Goal: Communication & Community: Answer question/provide support

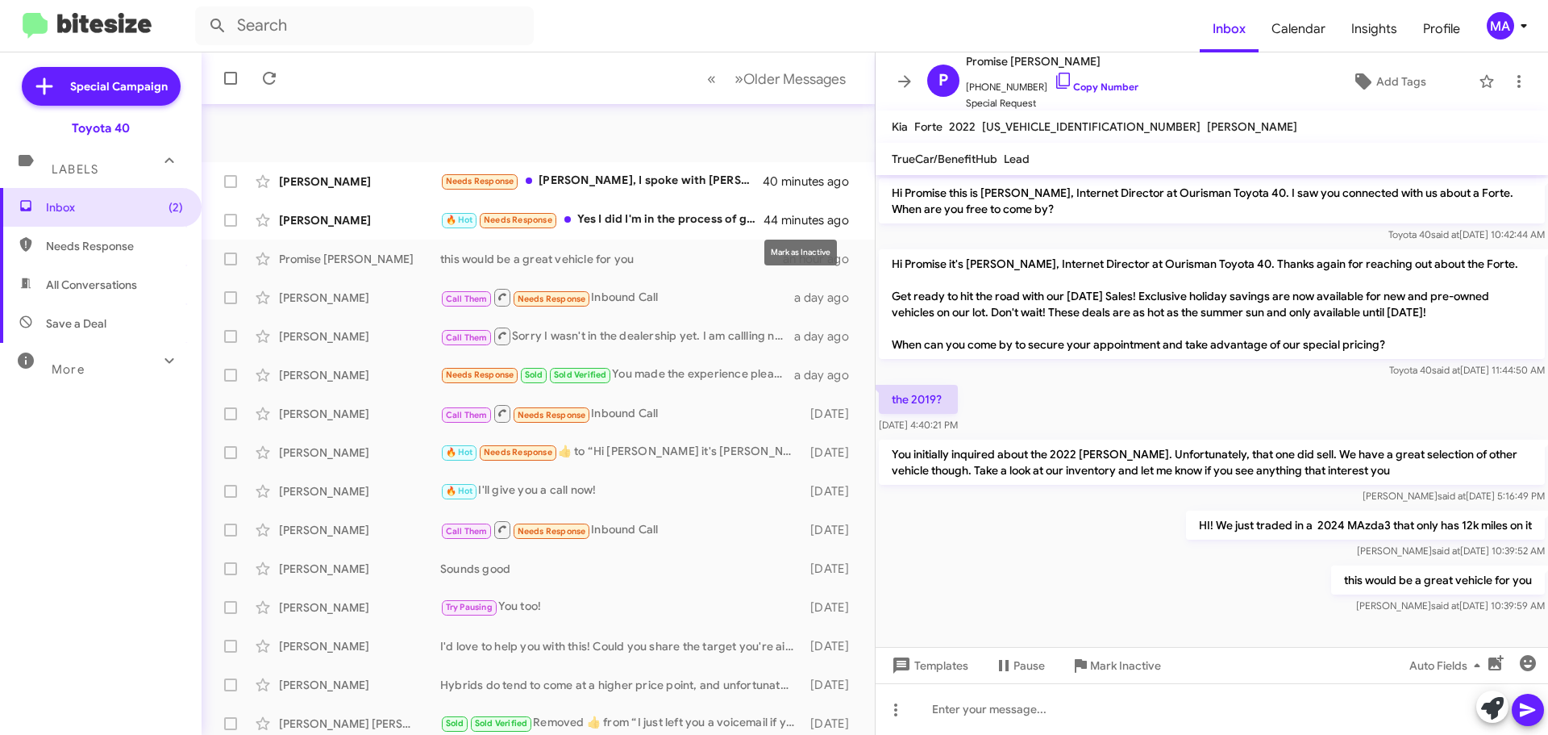
scroll to position [202, 0]
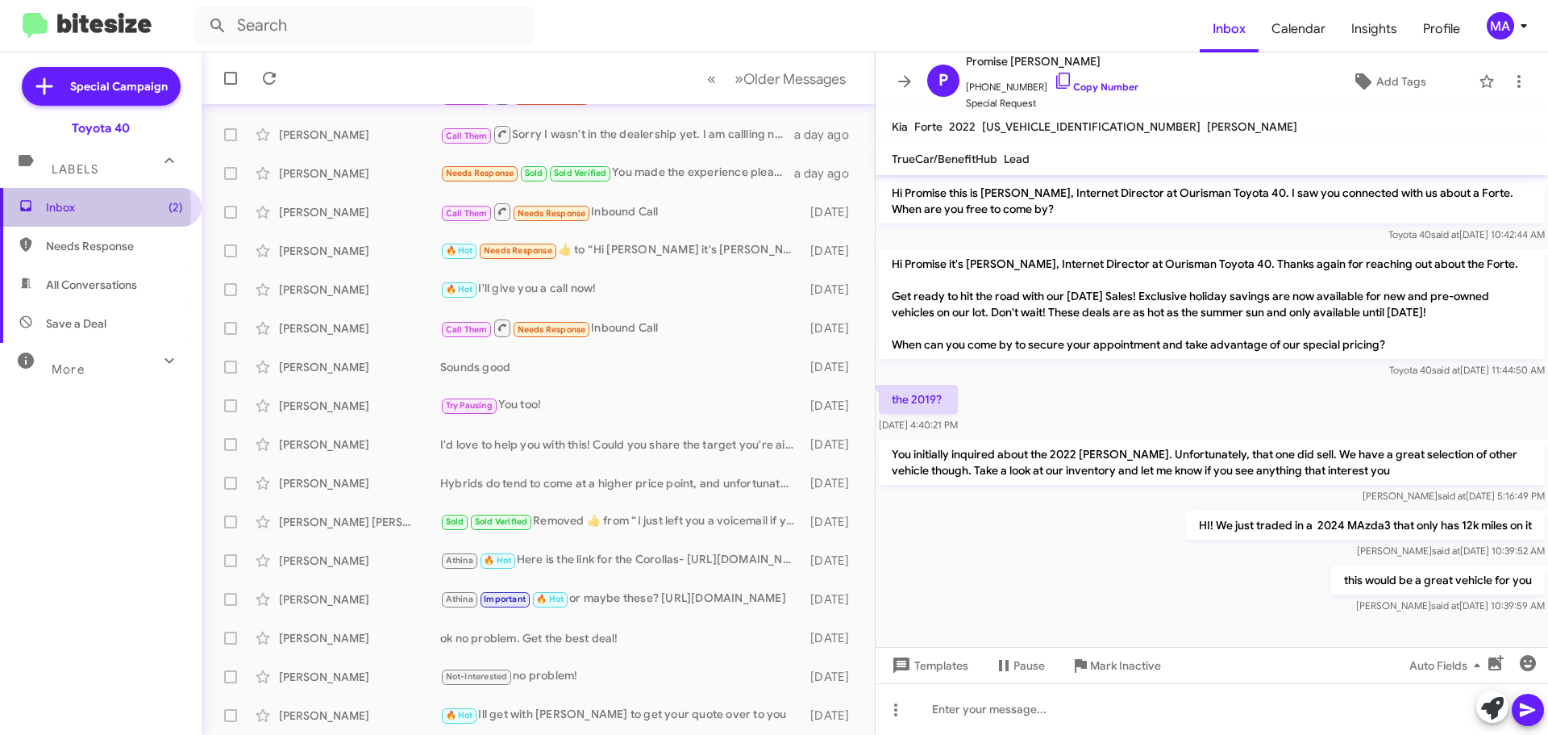
click at [48, 210] on span "Inbox (2)" at bounding box center [114, 207] width 137 height 16
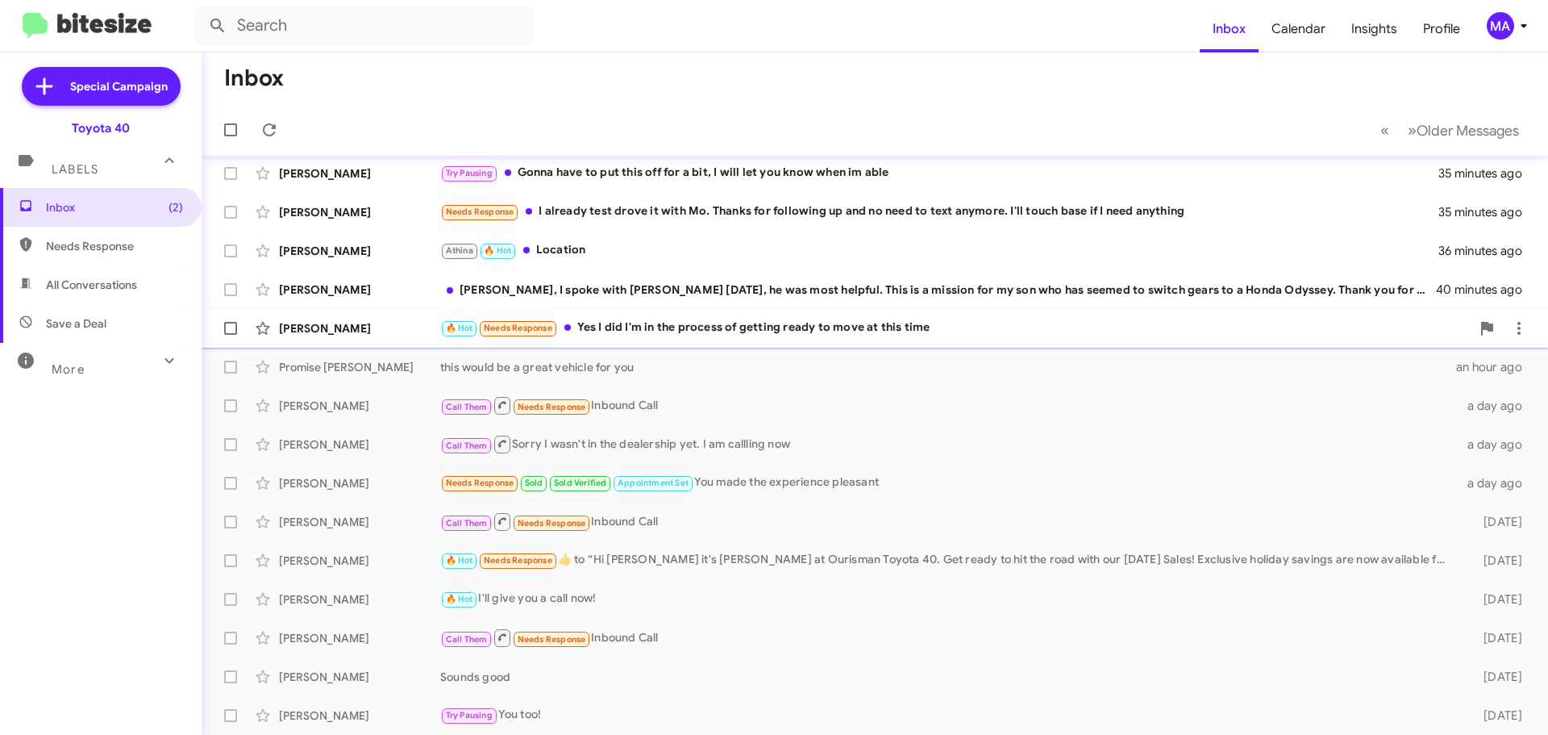
scroll to position [121, 0]
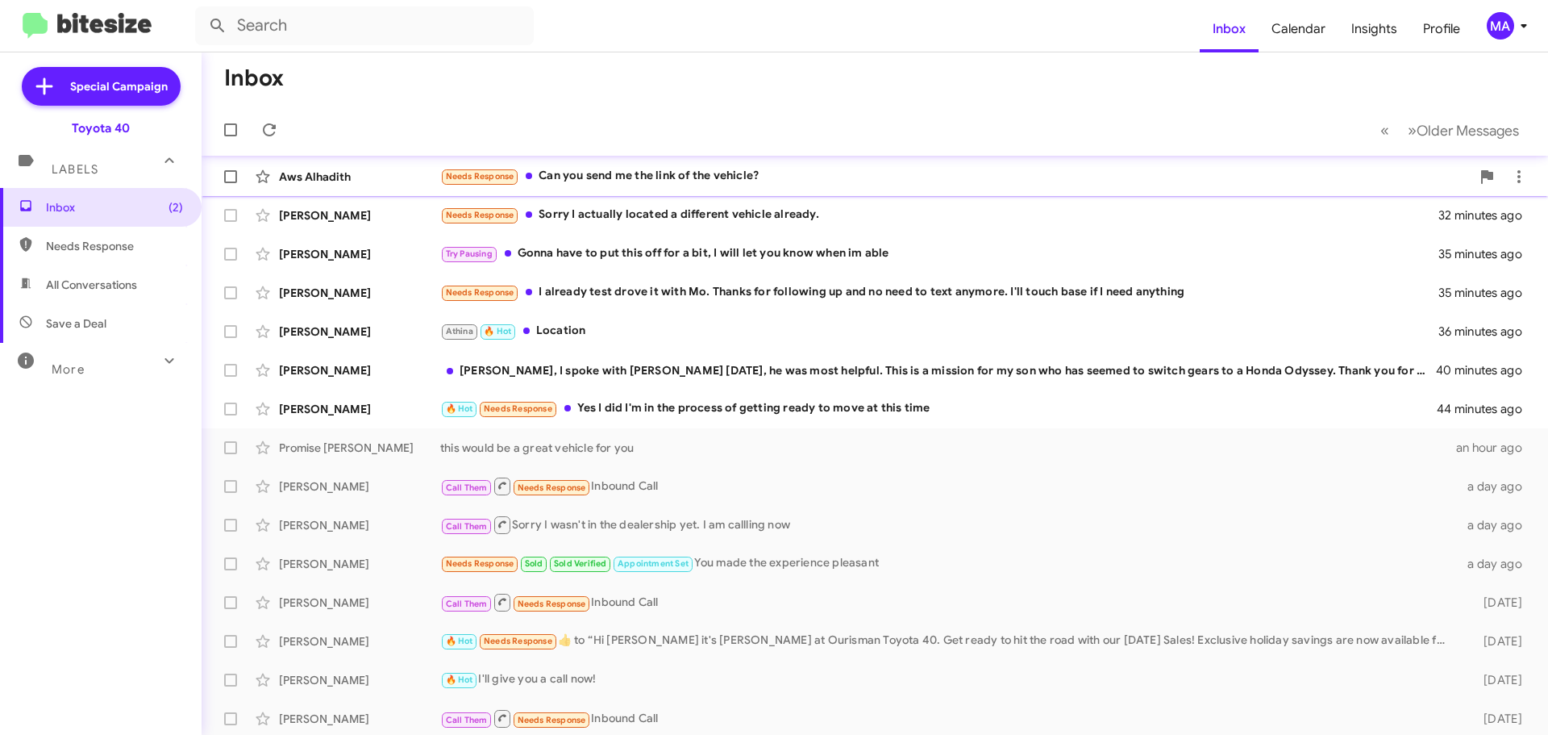
click at [631, 173] on div "Needs Response Can you send me the link of the vehicle?" at bounding box center [955, 176] width 1031 height 19
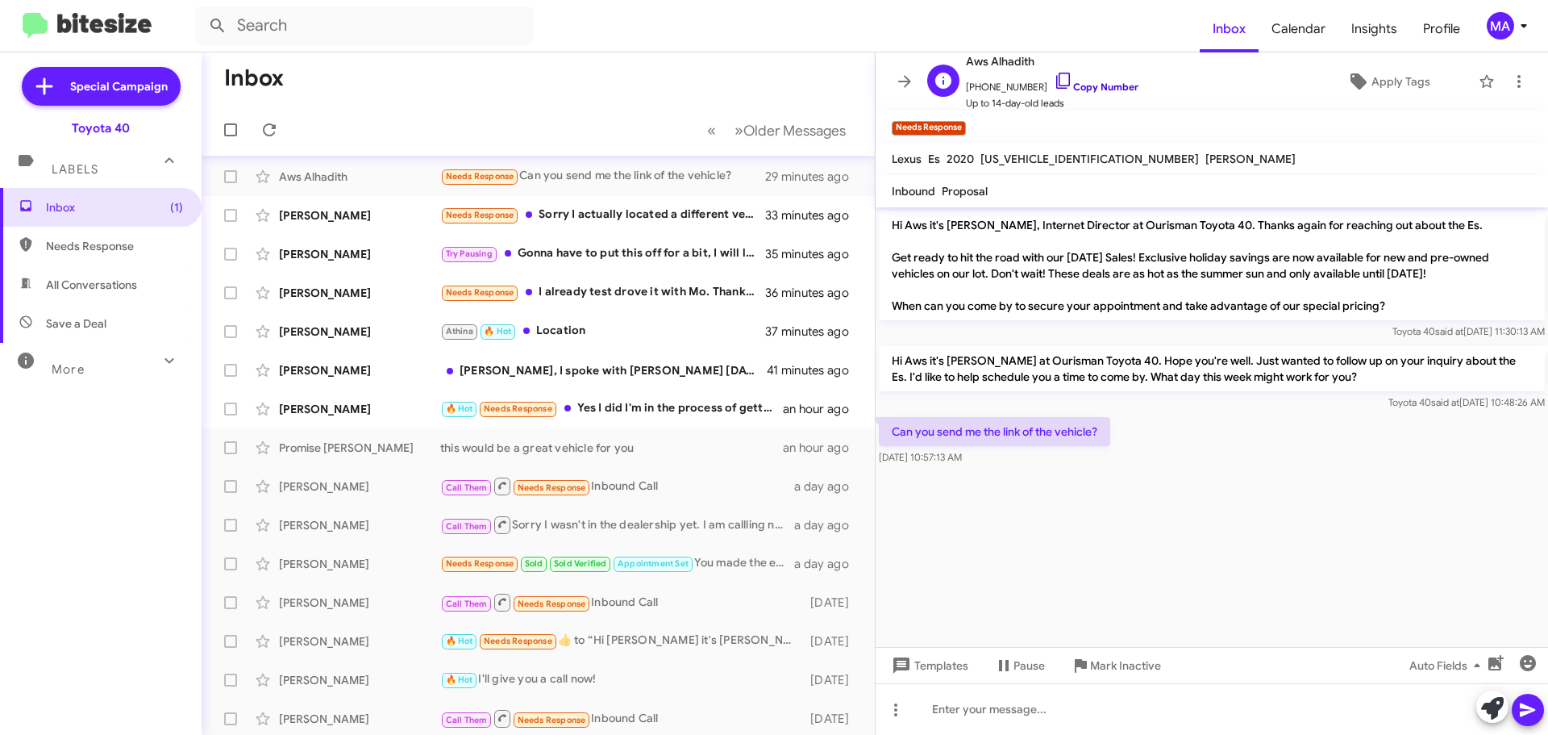
click at [1054, 78] on icon at bounding box center [1063, 80] width 19 height 19
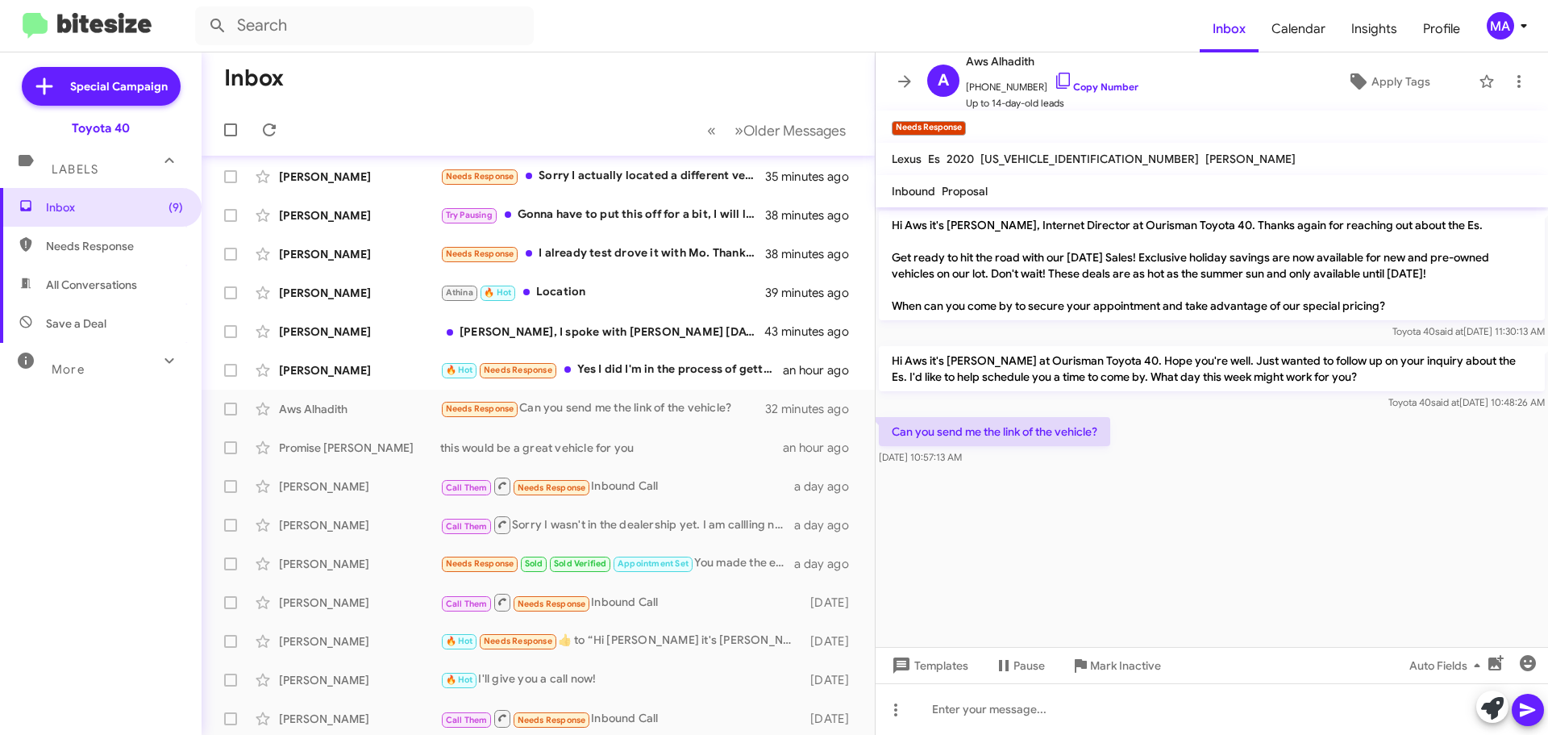
drag, startPoint x: 1048, startPoint y: 79, endPoint x: 773, endPoint y: 56, distance: 276.0
click at [1054, 79] on icon at bounding box center [1063, 80] width 19 height 19
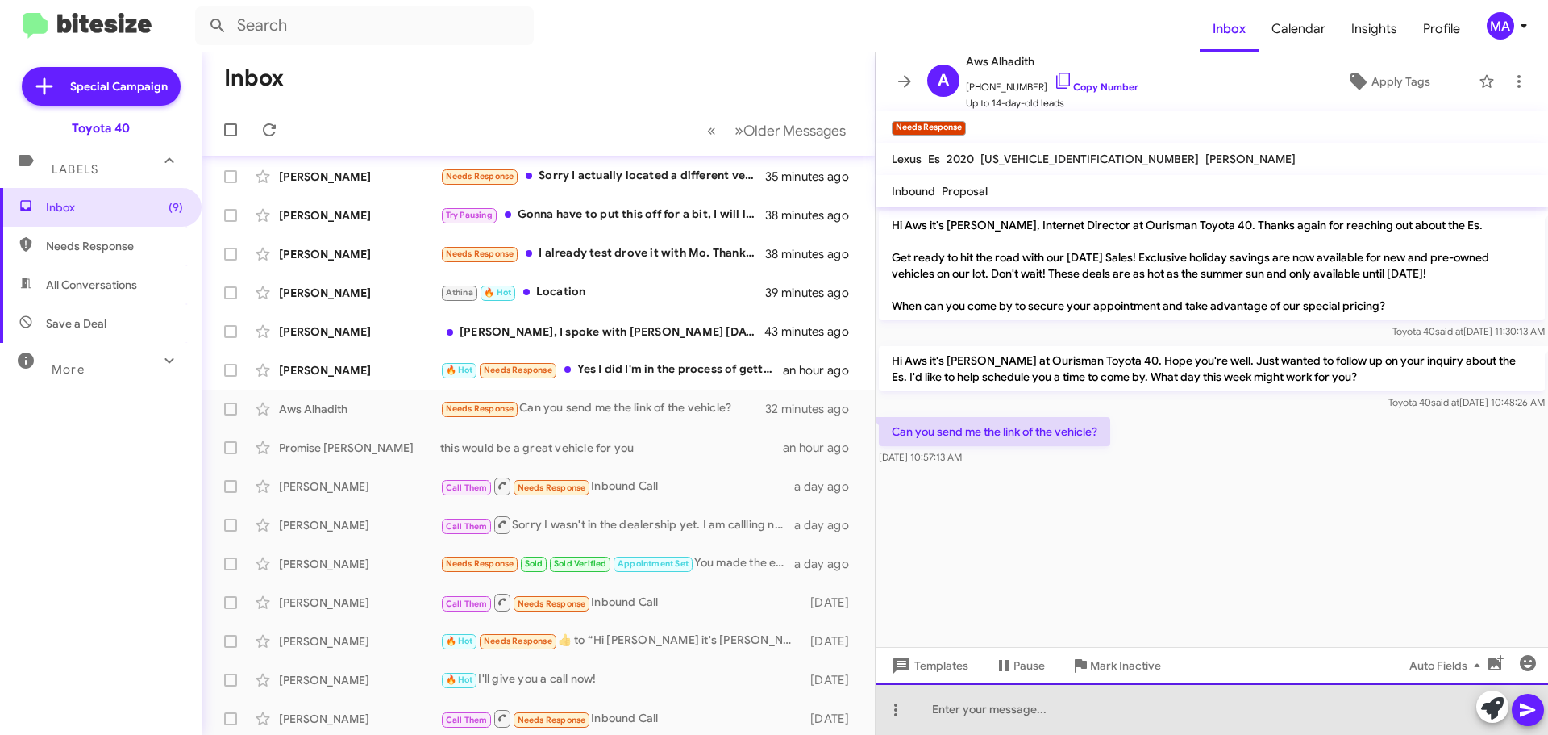
click at [988, 710] on div at bounding box center [1212, 709] width 673 height 52
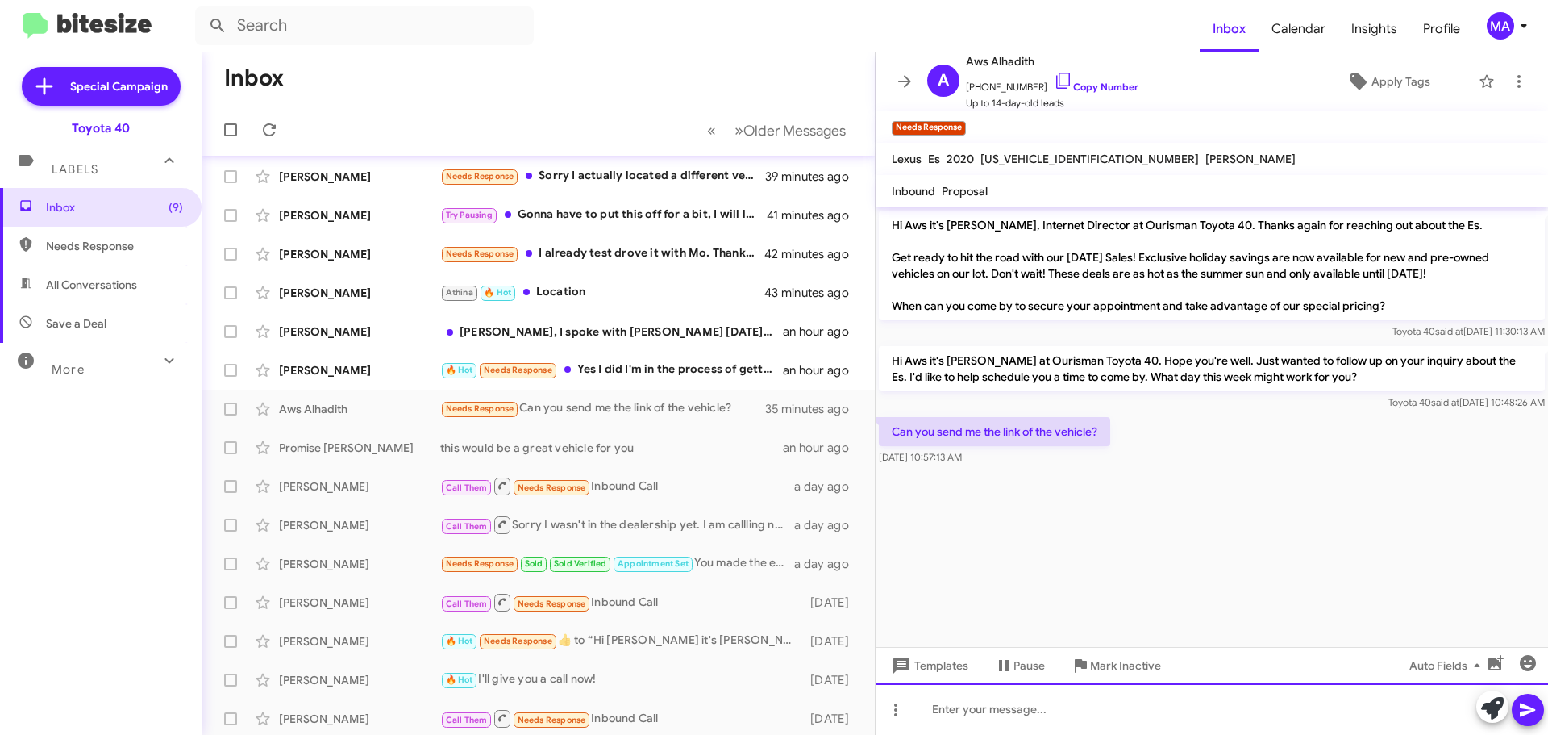
click at [963, 711] on div at bounding box center [1212, 709] width 673 height 52
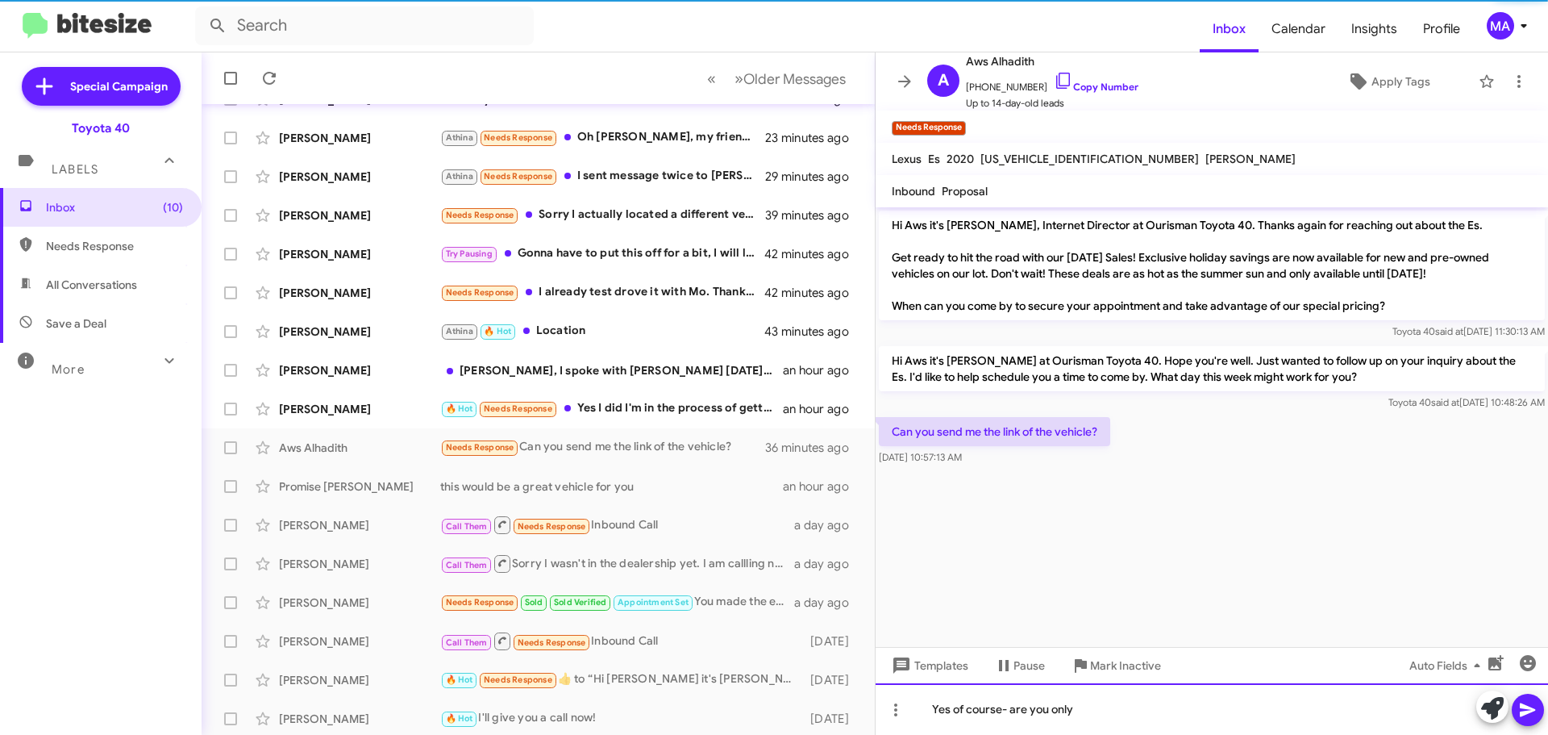
scroll to position [160, 0]
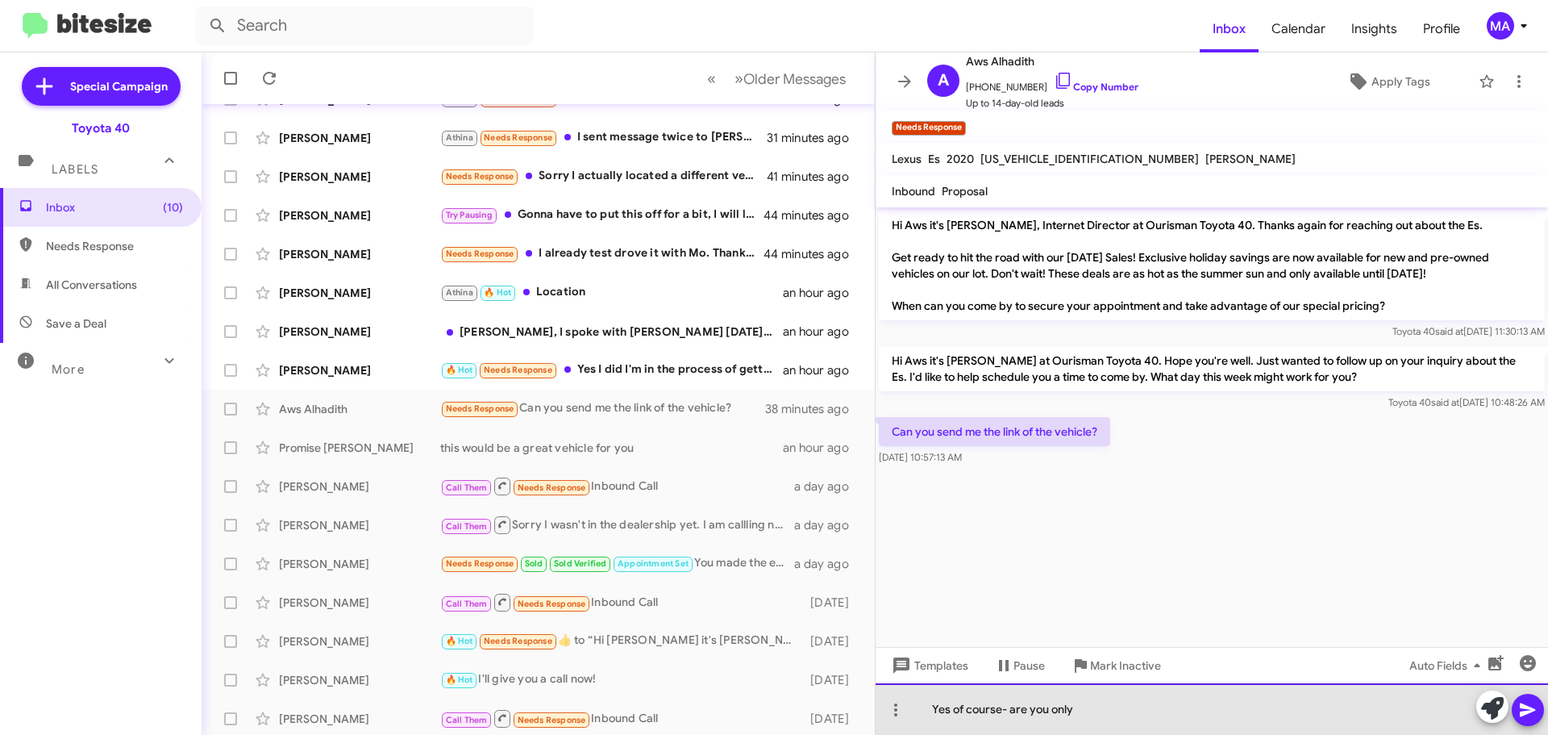
click at [1094, 714] on div "Yes of course- are you only" at bounding box center [1212, 709] width 673 height 52
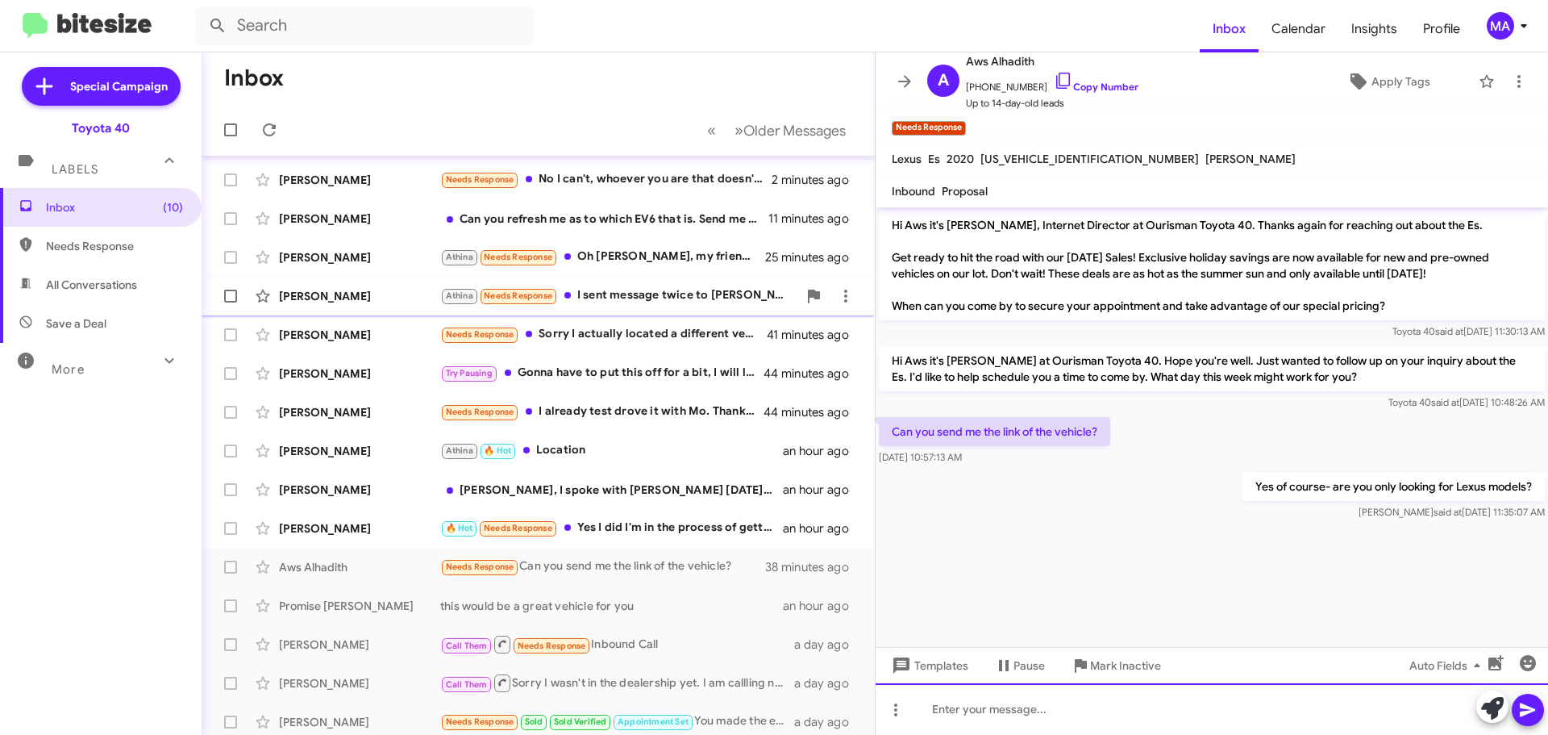
scroll to position [0, 0]
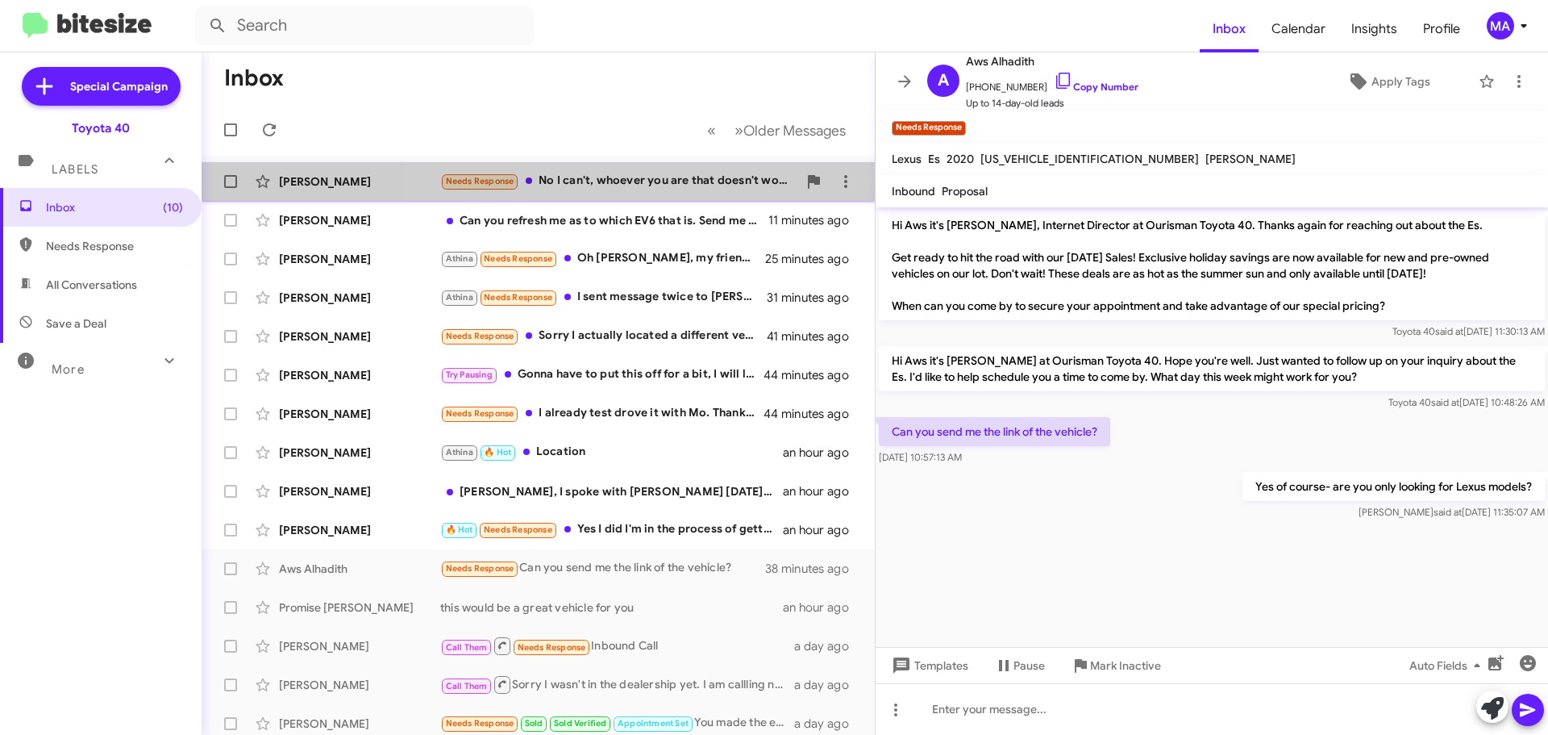
click at [638, 177] on div "Needs Response No I can't, whoever you are that doesn't work okay I'm going to …" at bounding box center [618, 181] width 357 height 19
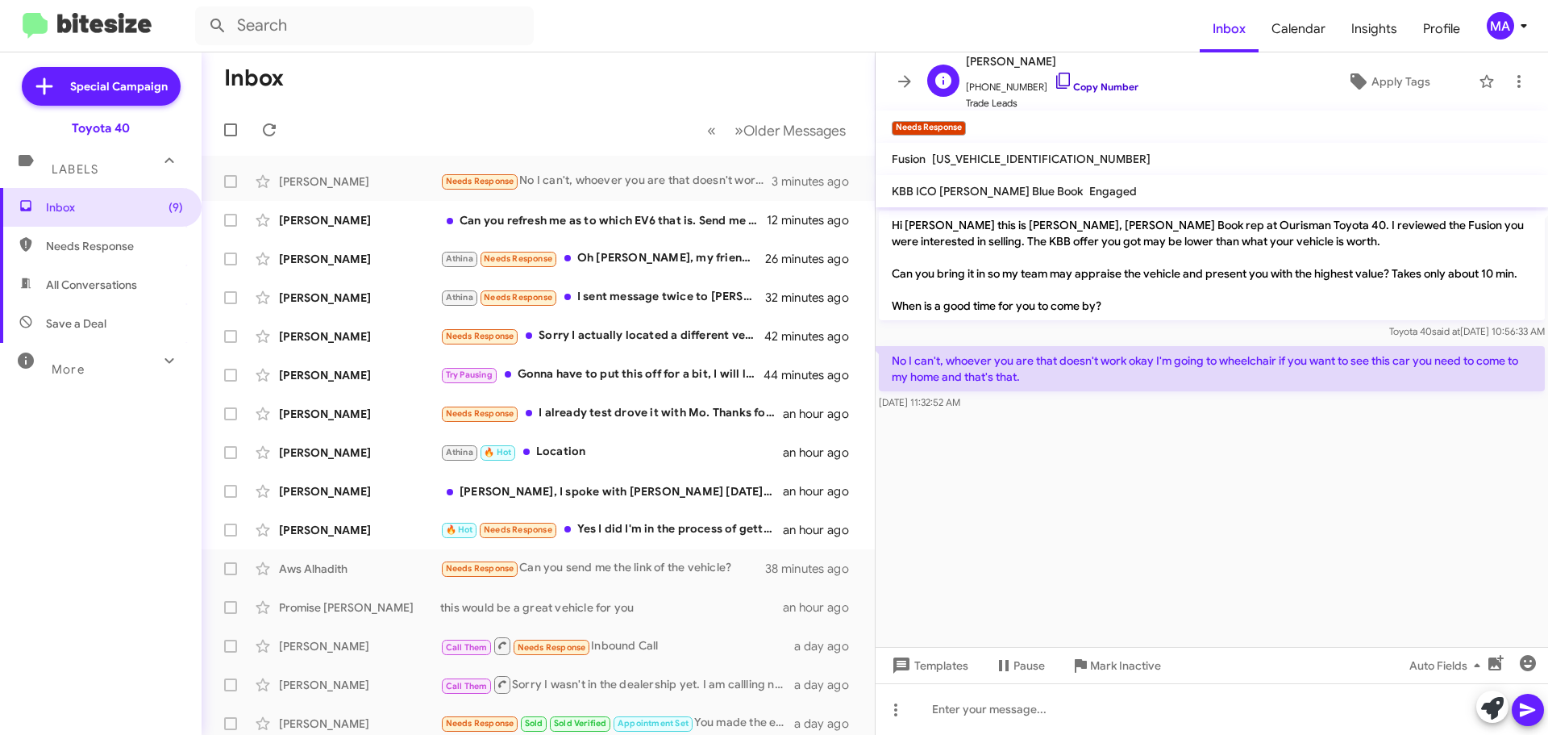
click at [1056, 75] on icon at bounding box center [1063, 81] width 14 height 16
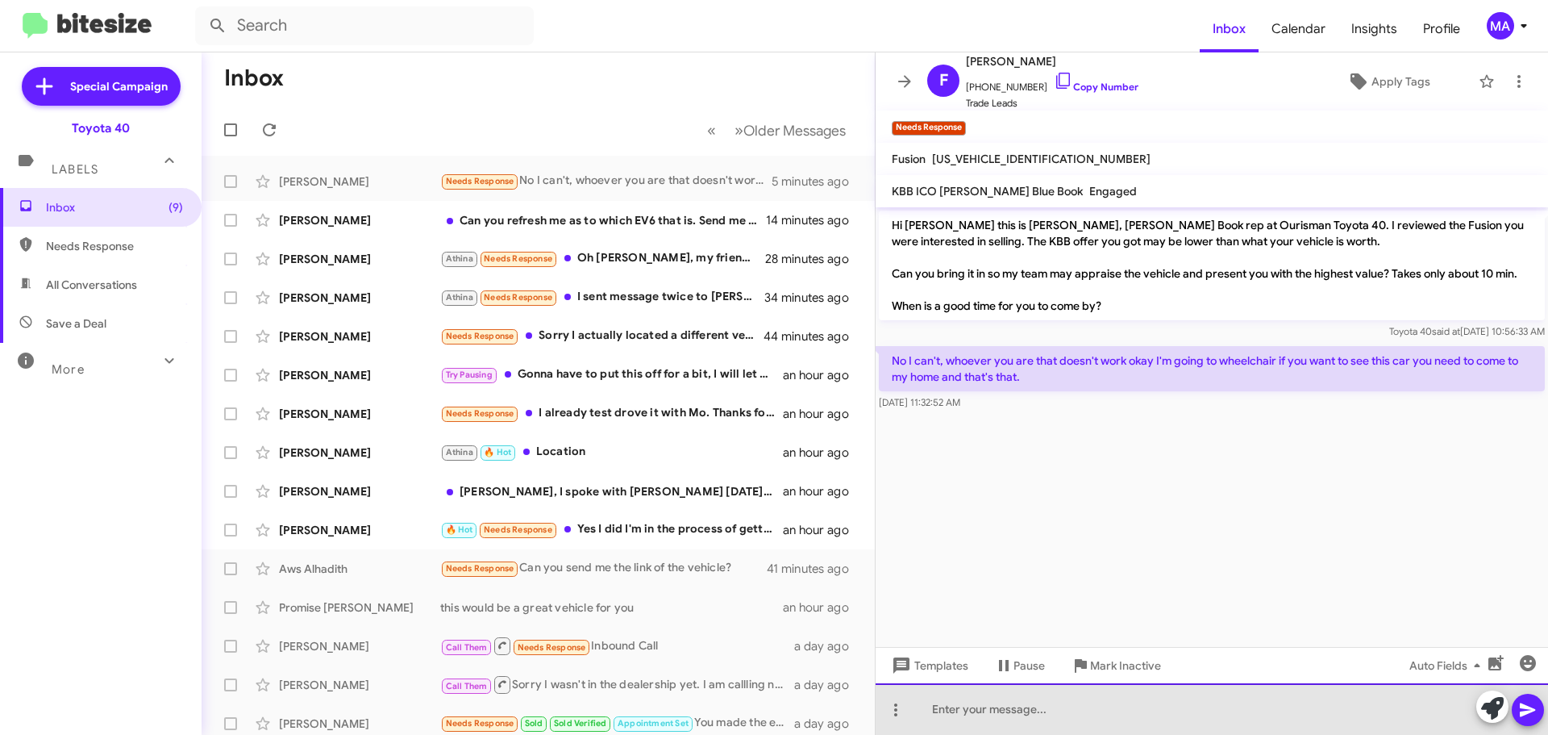
click at [999, 710] on div at bounding box center [1212, 709] width 673 height 52
click at [1278, 713] on div "HI [PERSON_NAME]- Ok no problem- sorry I wasn't aware of the situation." at bounding box center [1212, 709] width 673 height 52
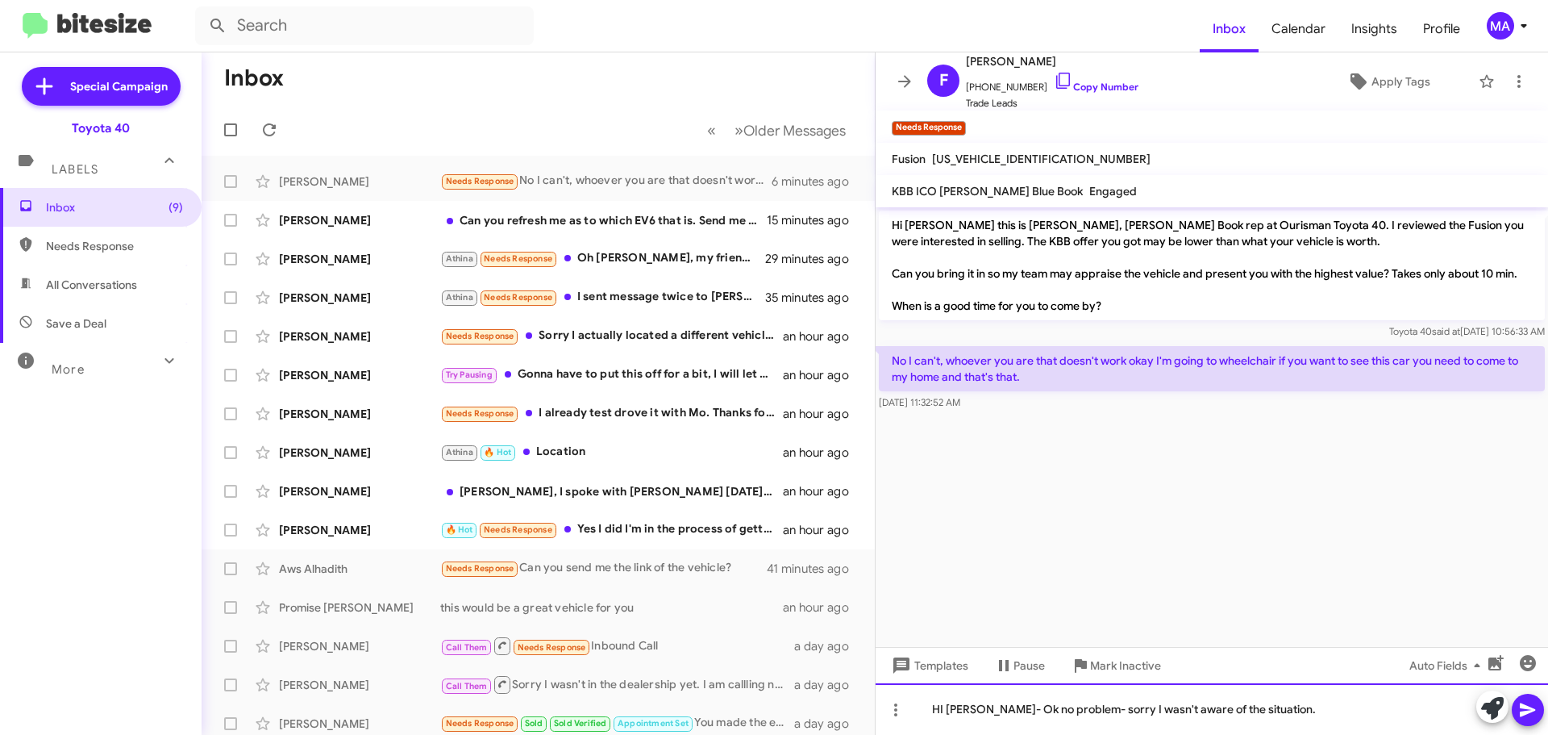
click at [1275, 719] on div "HI [PERSON_NAME]- Ok no problem- sorry I wasn't aware of the situation." at bounding box center [1212, 709] width 673 height 52
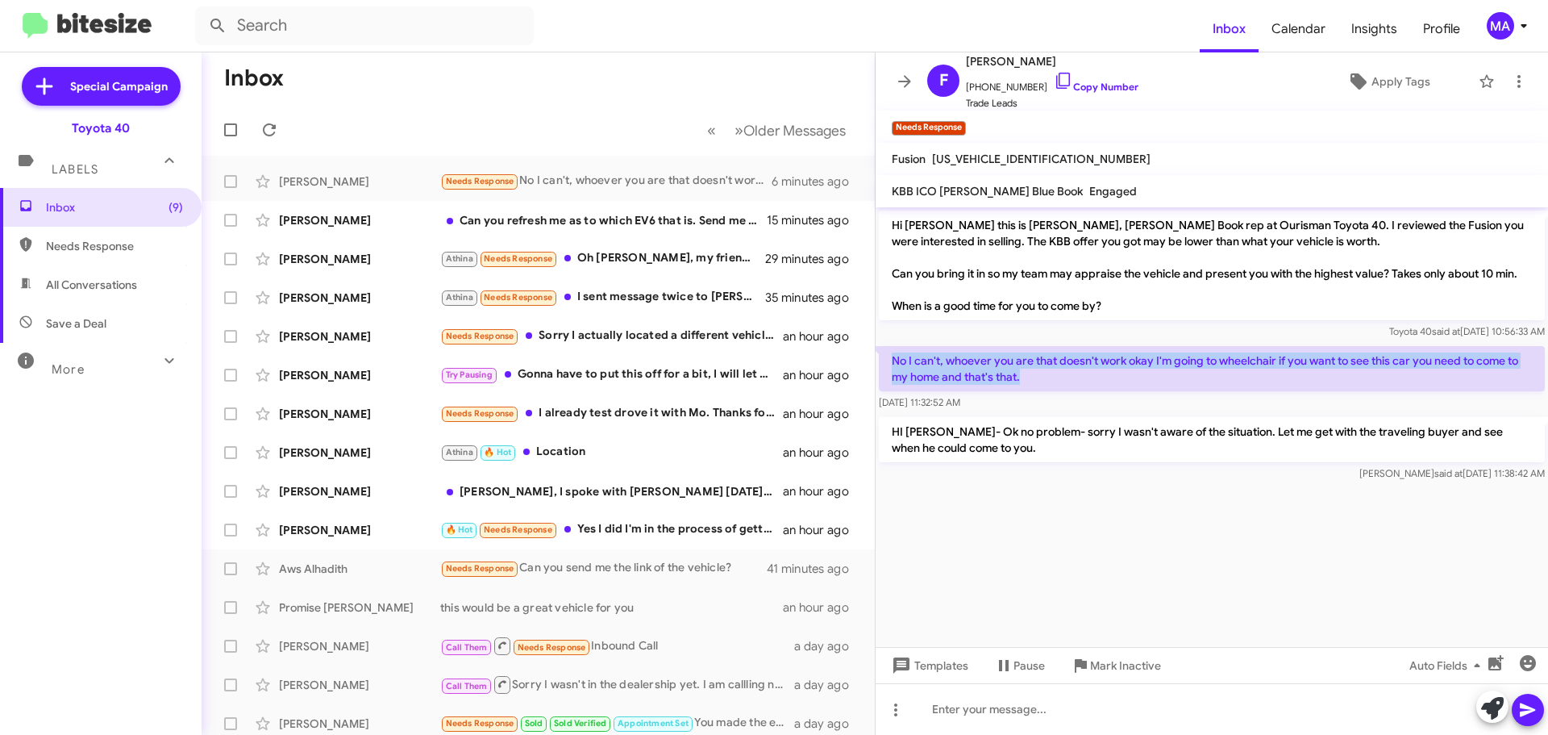
drag, startPoint x: 1033, startPoint y: 382, endPoint x: 894, endPoint y: 352, distance: 142.1
click at [894, 352] on p "No I can't, whoever you are that doesn't work okay I'm going to wheelchair if y…" at bounding box center [1212, 368] width 666 height 45
copy p "No I can't, whoever you are that doesn't work okay I'm going to wheelchair if y…"
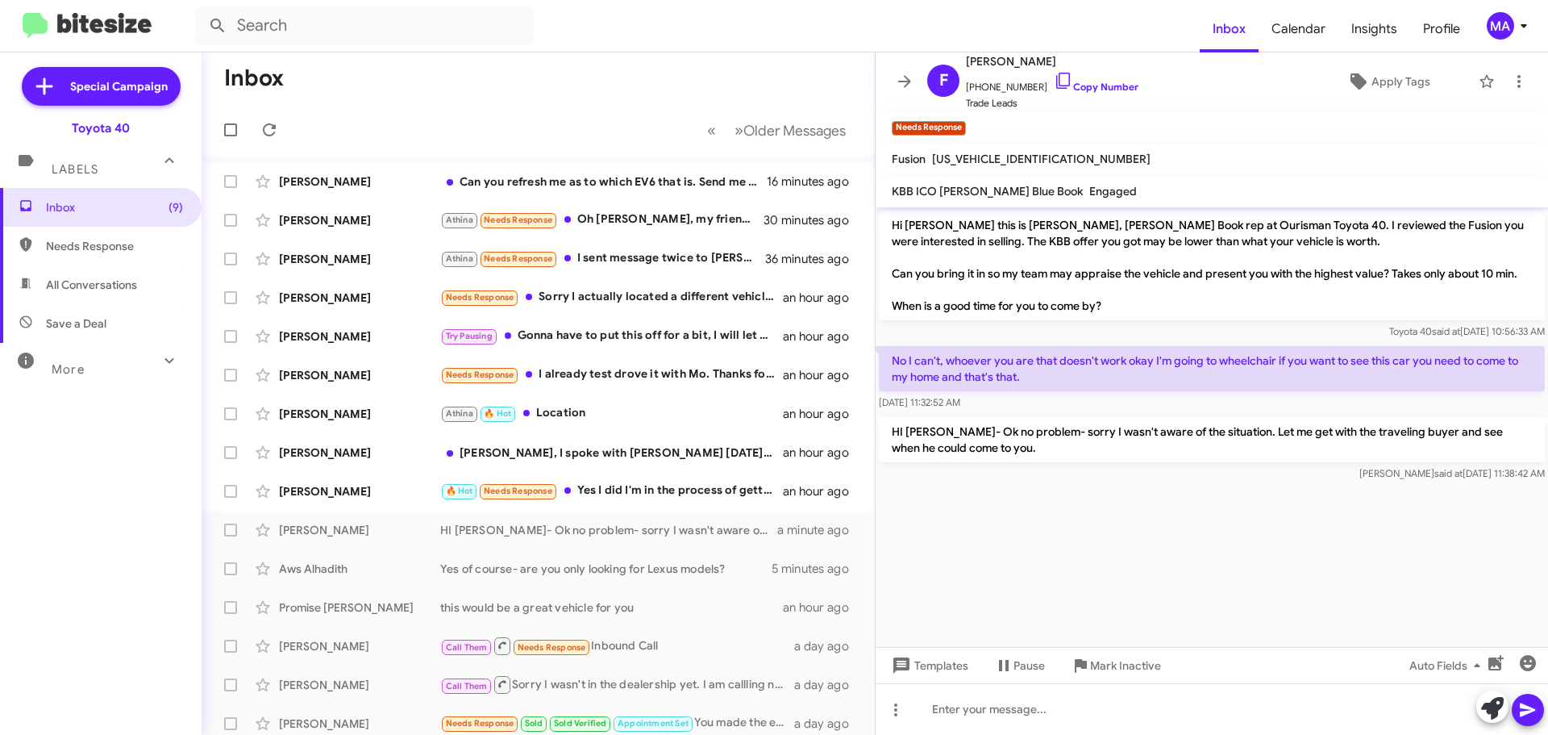
click at [1044, 563] on cdk-virtual-scroll-viewport "Hi [PERSON_NAME] this is [PERSON_NAME], [PERSON_NAME] Book rep at Ourisman Toyo…" at bounding box center [1212, 427] width 673 height 440
click at [647, 491] on div "🔥 Hot Needs Response Yes I did I'm in the process of getting ready to move at t…" at bounding box center [618, 490] width 357 height 19
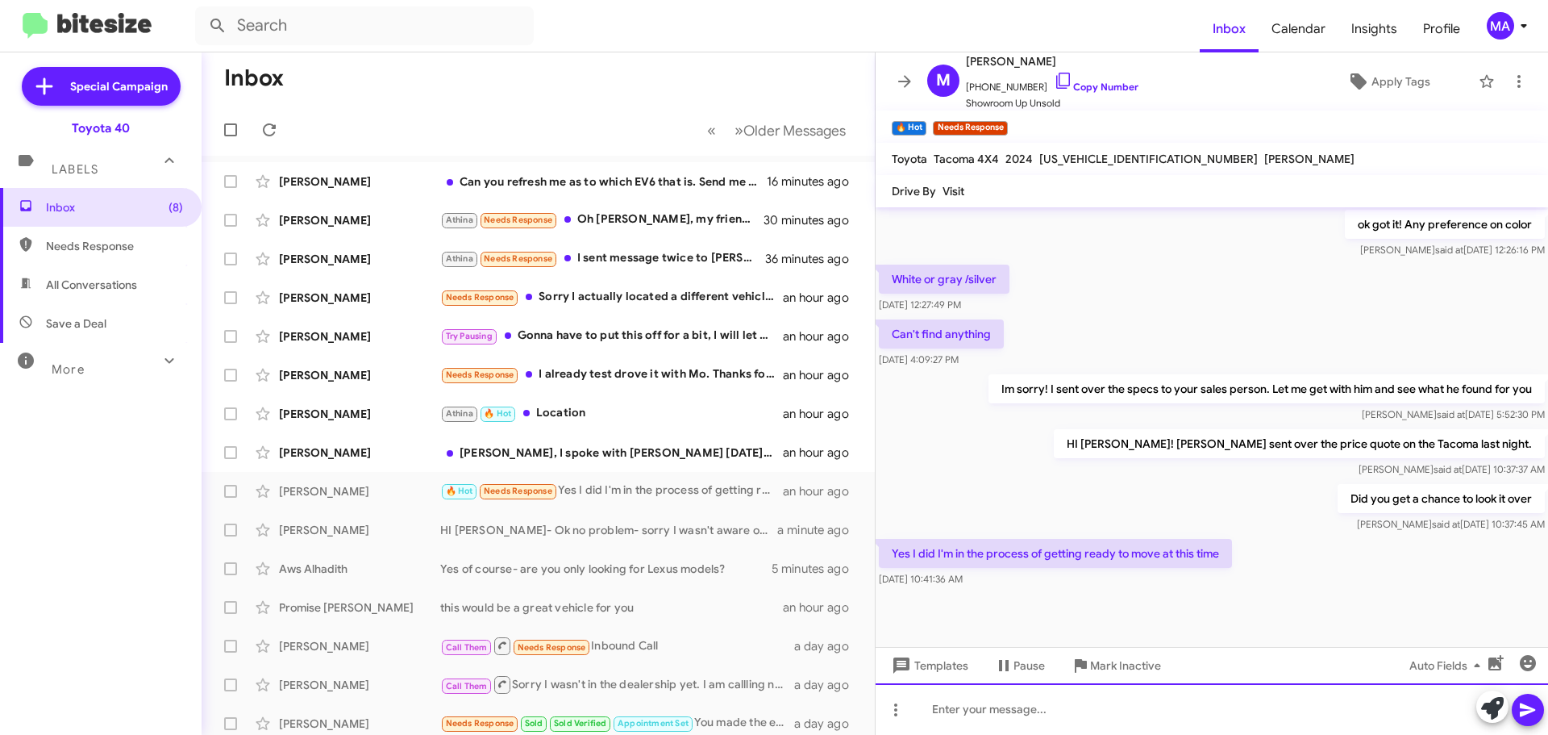
click at [1024, 717] on div at bounding box center [1212, 709] width 673 height 52
click at [1055, 715] on div "oh congratulations!" at bounding box center [1212, 709] width 673 height 52
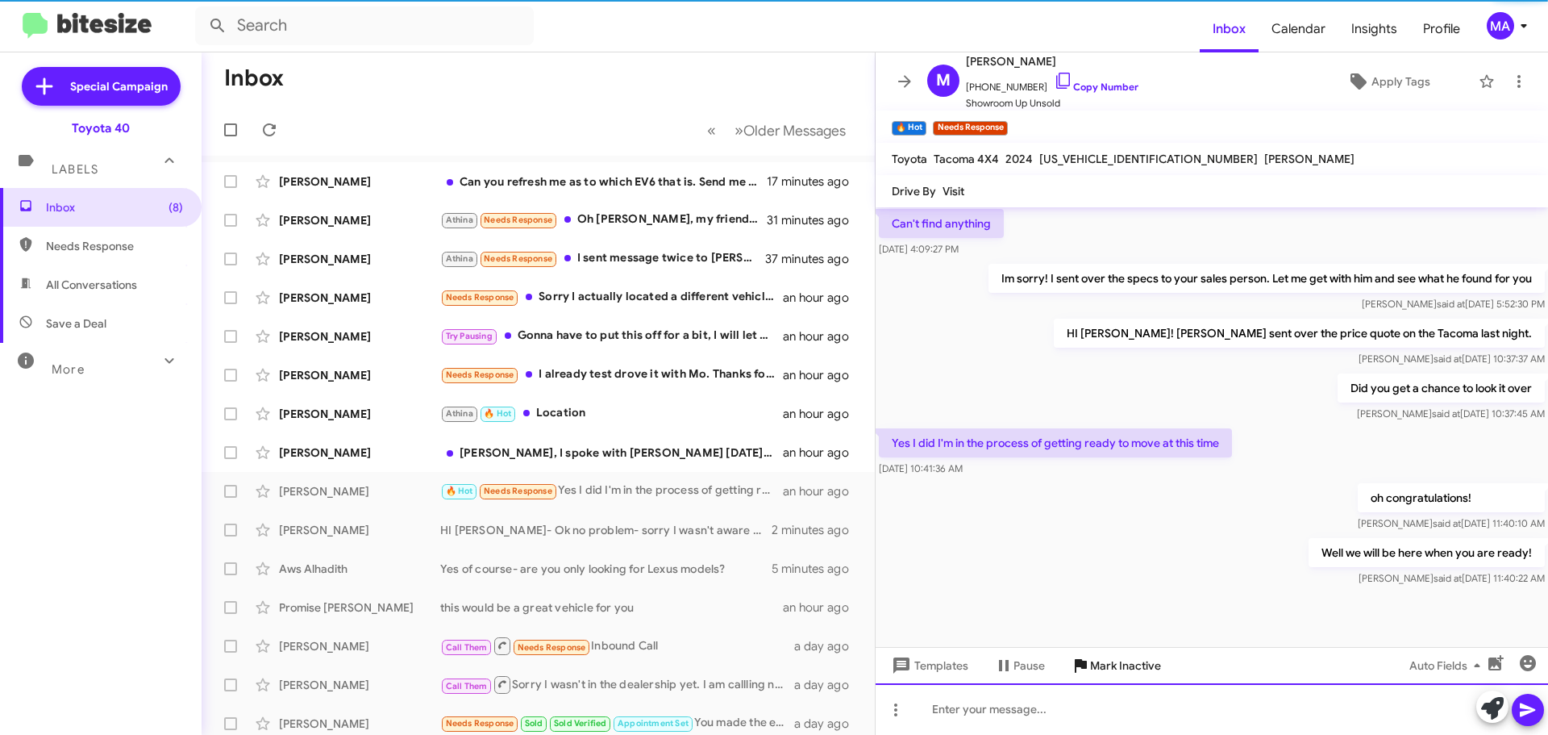
scroll to position [567, 0]
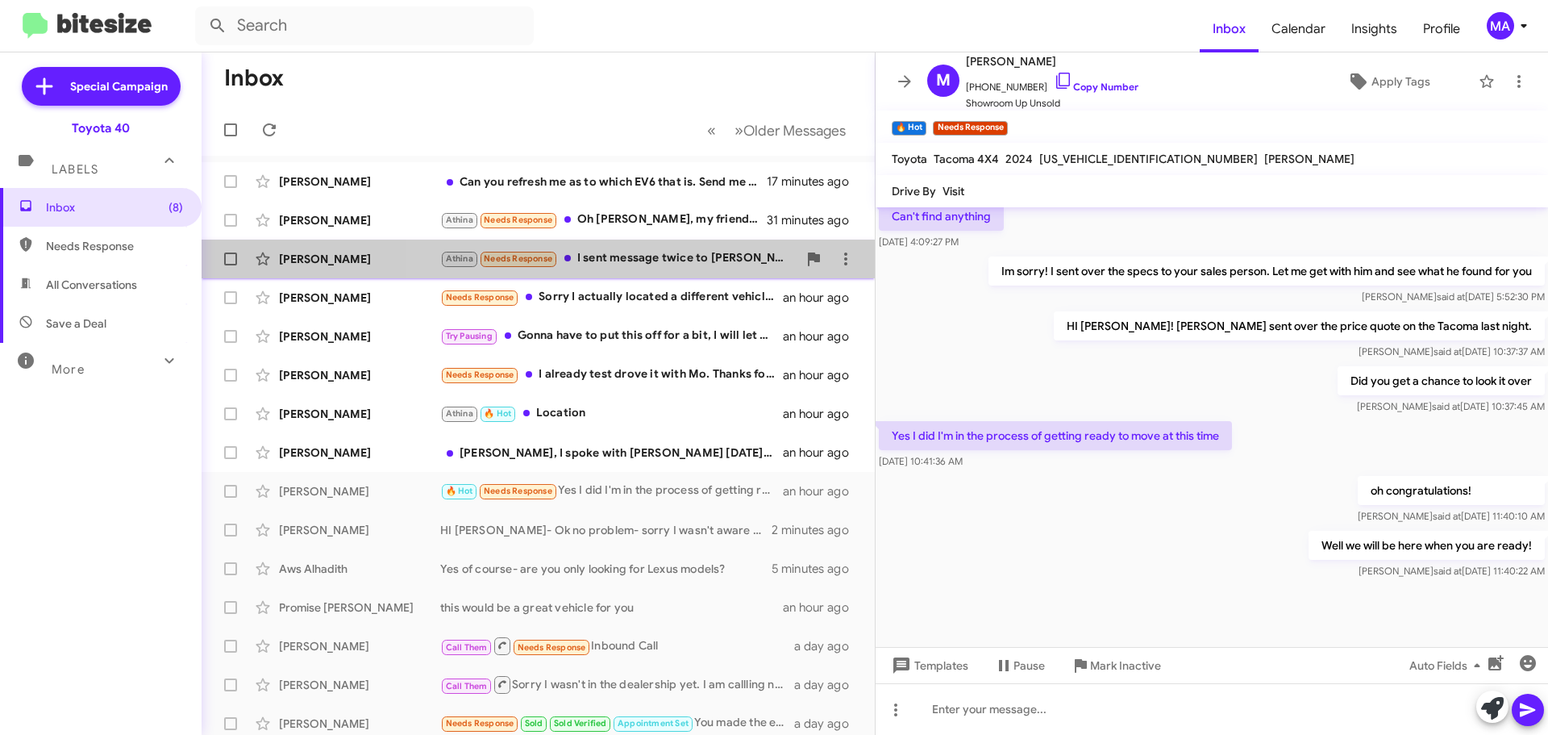
click at [661, 263] on div "[PERSON_NAME] Needs Response I sent message twice to [PERSON_NAME] regarding my…" at bounding box center [618, 258] width 357 height 19
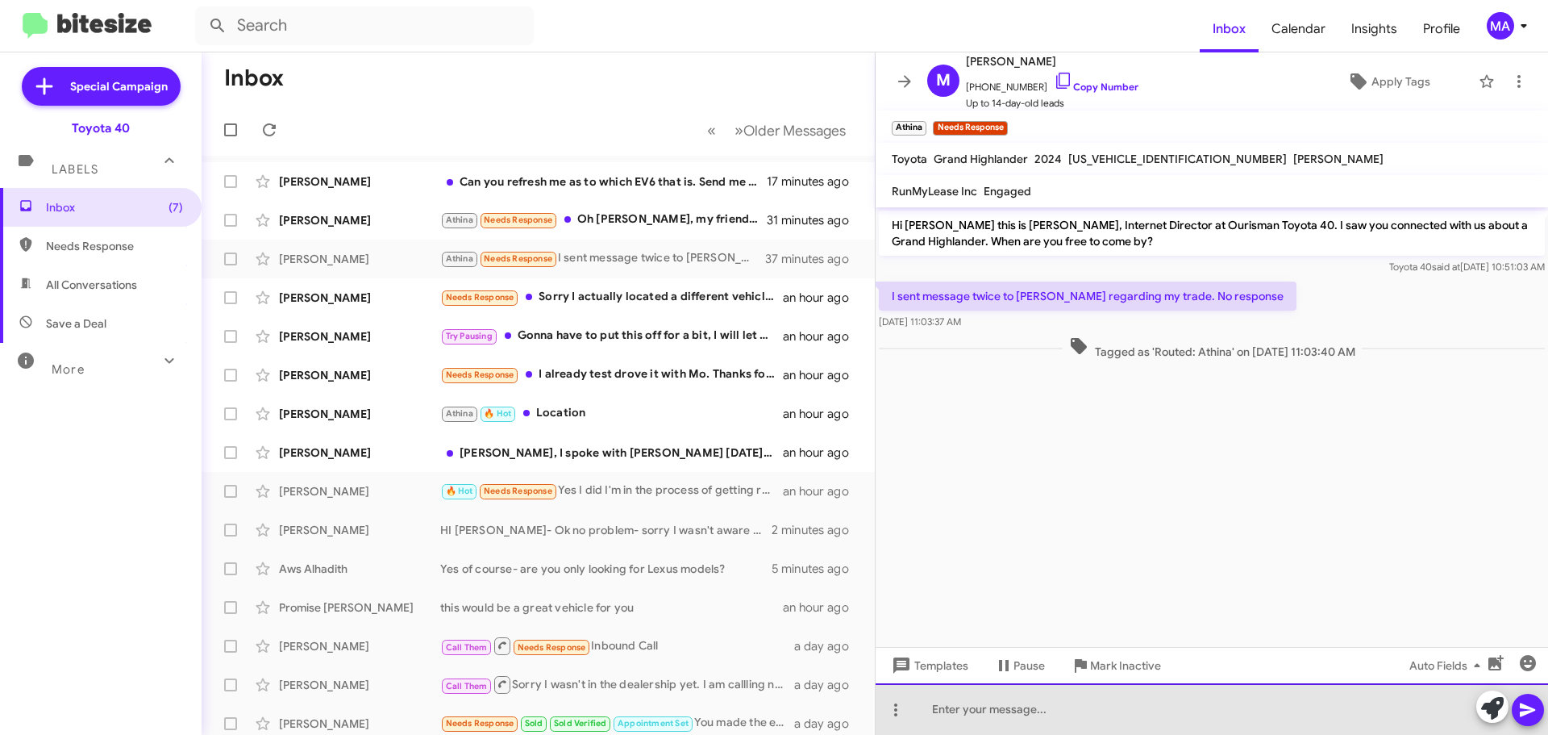
click at [973, 713] on div at bounding box center [1212, 709] width 673 height 52
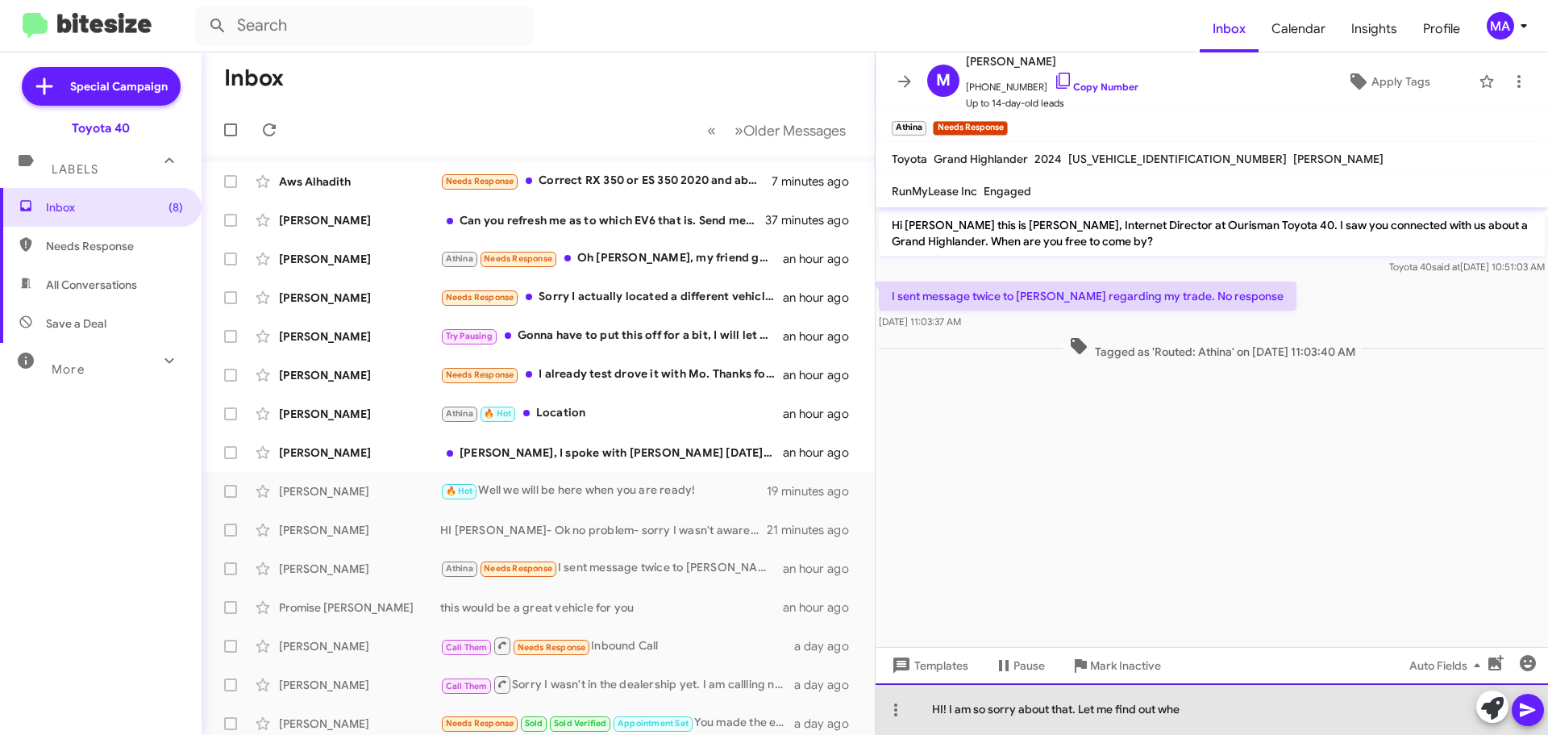
click at [1215, 709] on div "HI! I am so sorry about that. Let me find out whe" at bounding box center [1212, 709] width 673 height 52
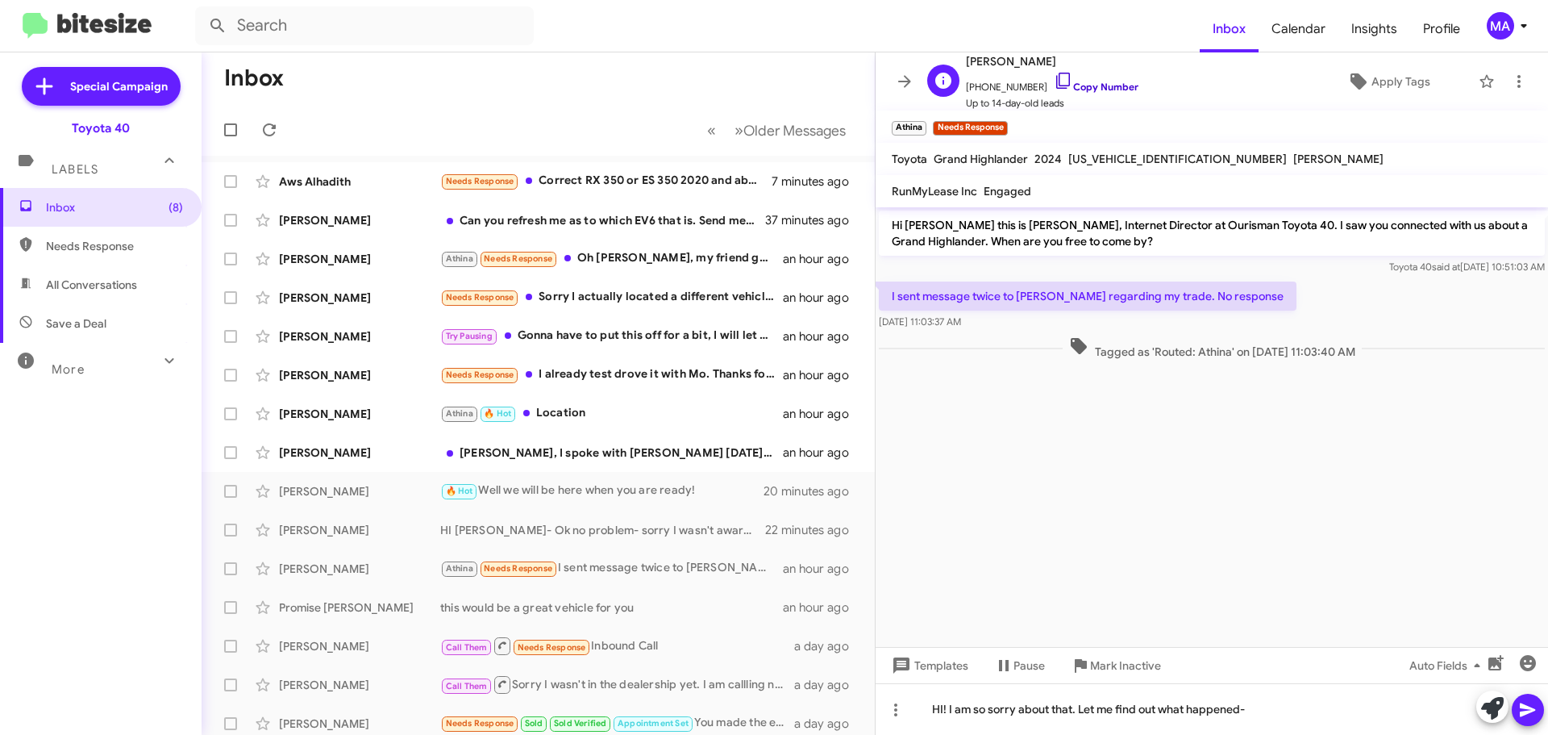
click at [1054, 83] on icon at bounding box center [1063, 80] width 19 height 19
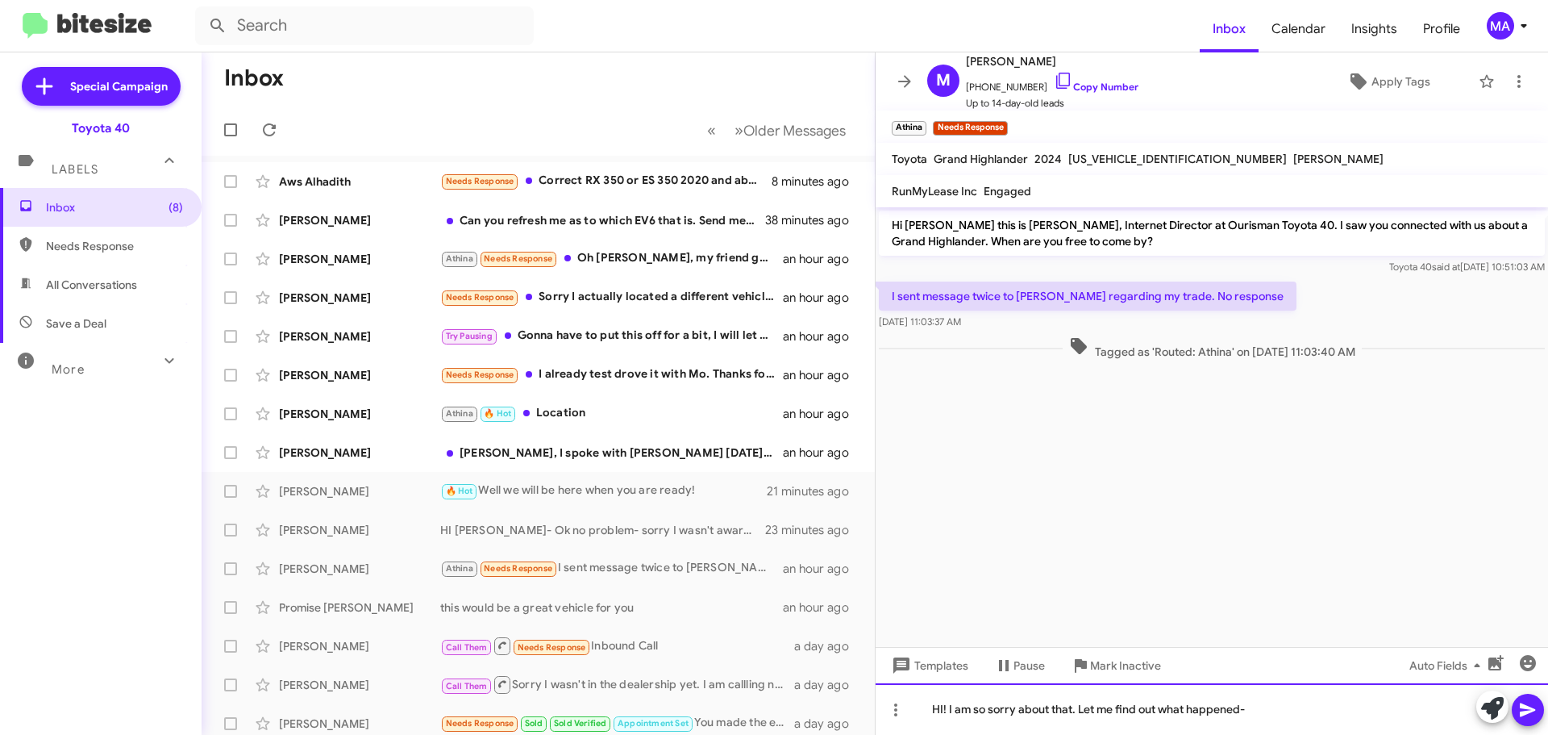
click at [1285, 710] on div "HI! I am so sorry about that. Let me find out what happened-" at bounding box center [1212, 709] width 673 height 52
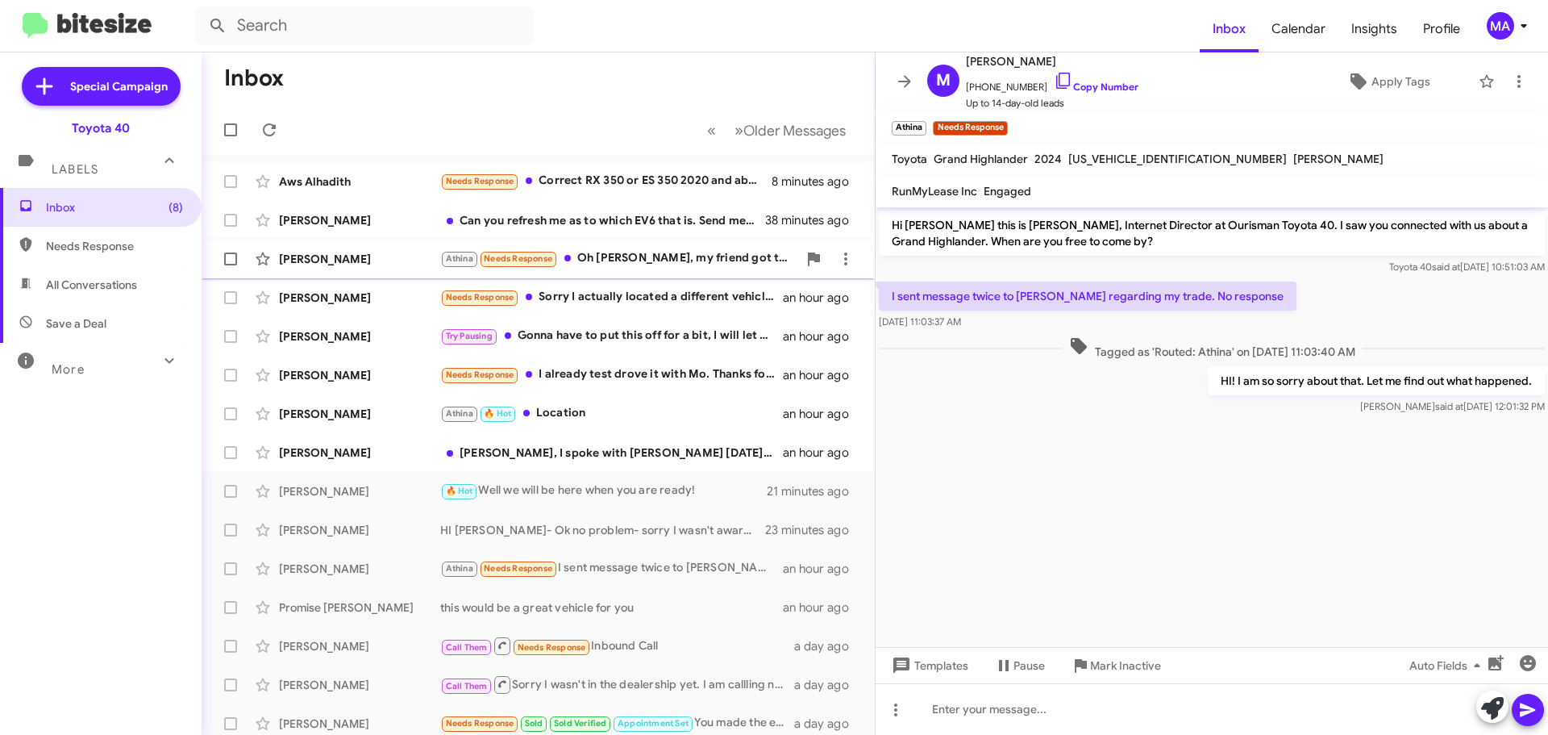
click at [680, 251] on div "Athina Needs Response Oh Lord, my friend got the quote 38,500 out the door deal" at bounding box center [618, 258] width 357 height 19
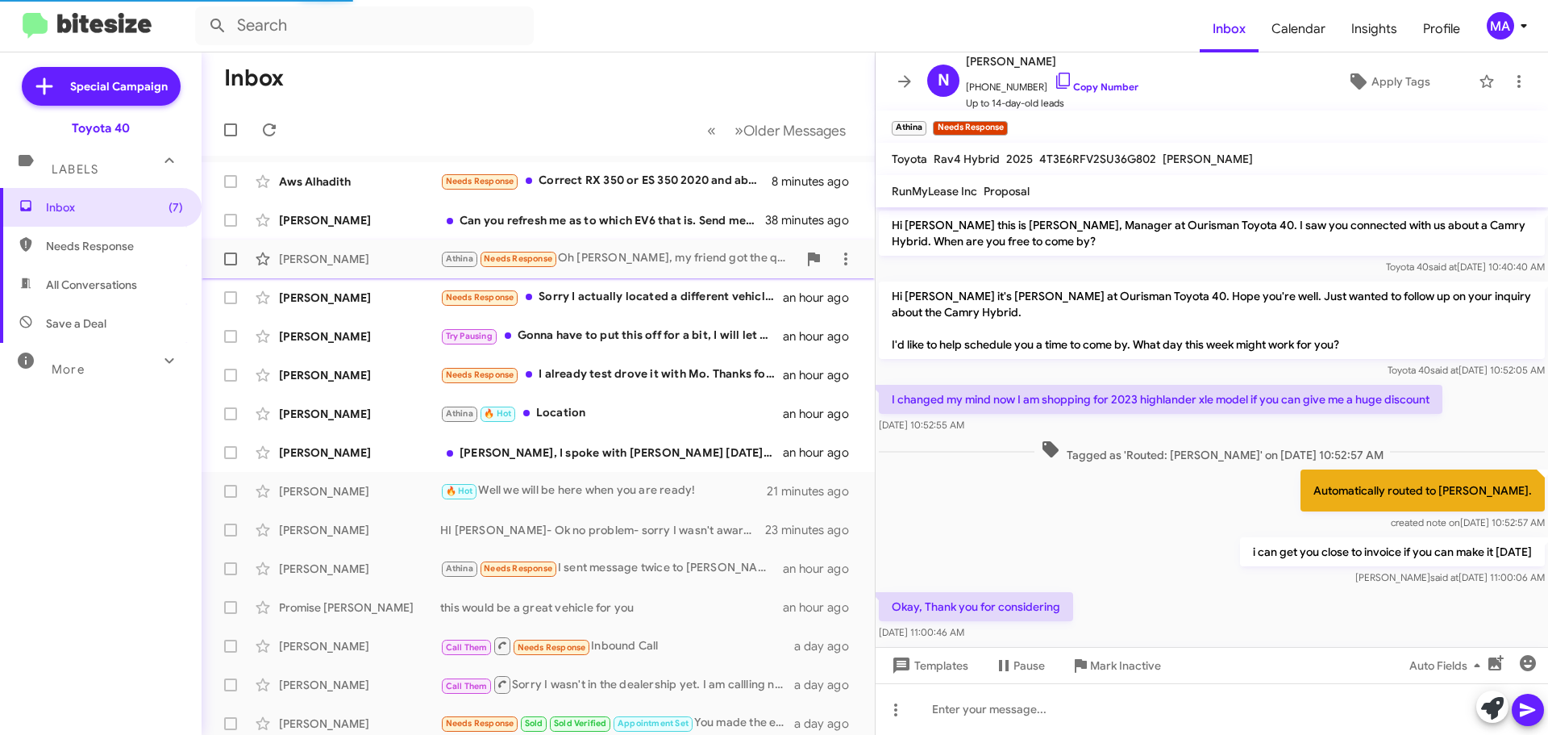
scroll to position [350, 0]
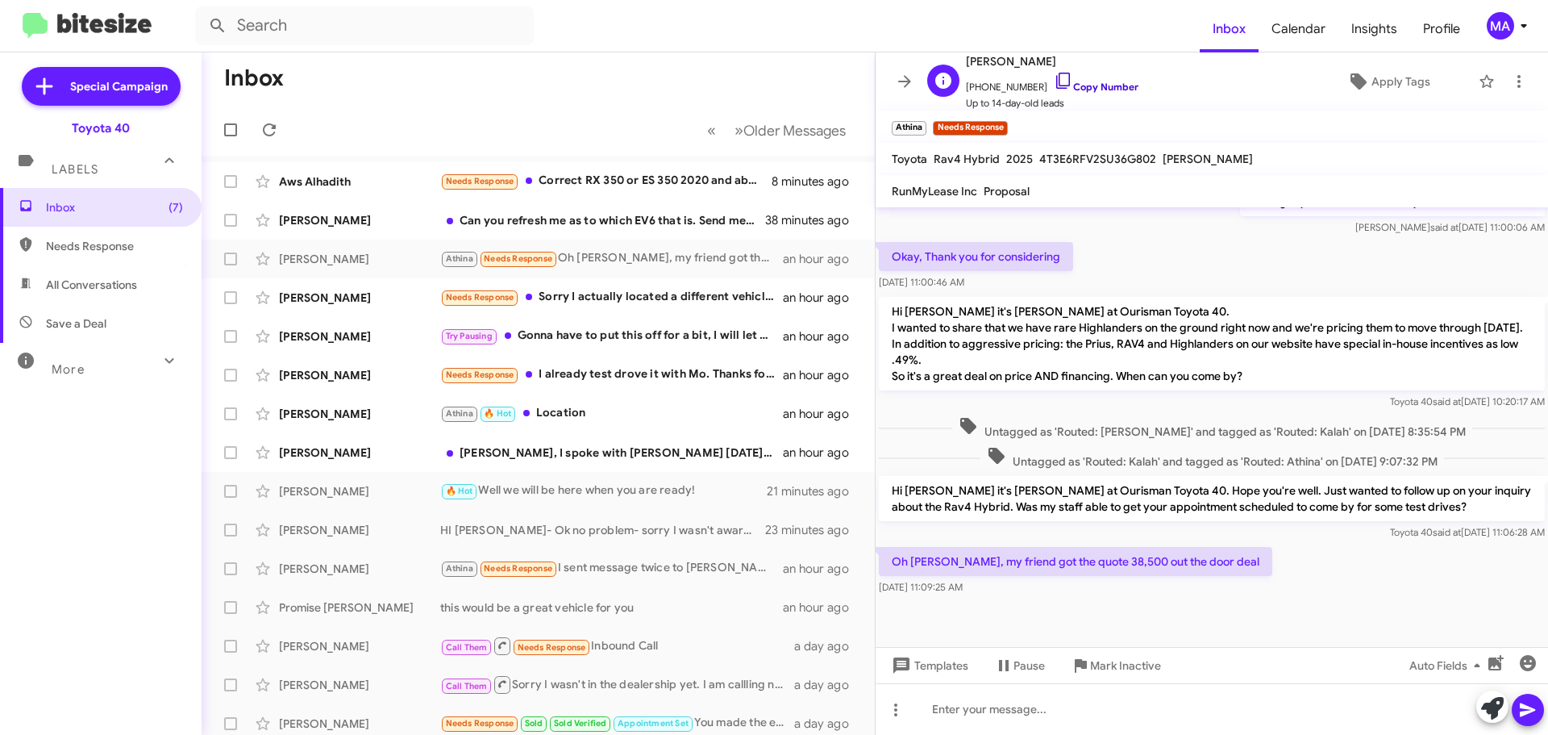
click at [1054, 82] on icon at bounding box center [1063, 80] width 19 height 19
click at [1054, 74] on icon at bounding box center [1063, 80] width 19 height 19
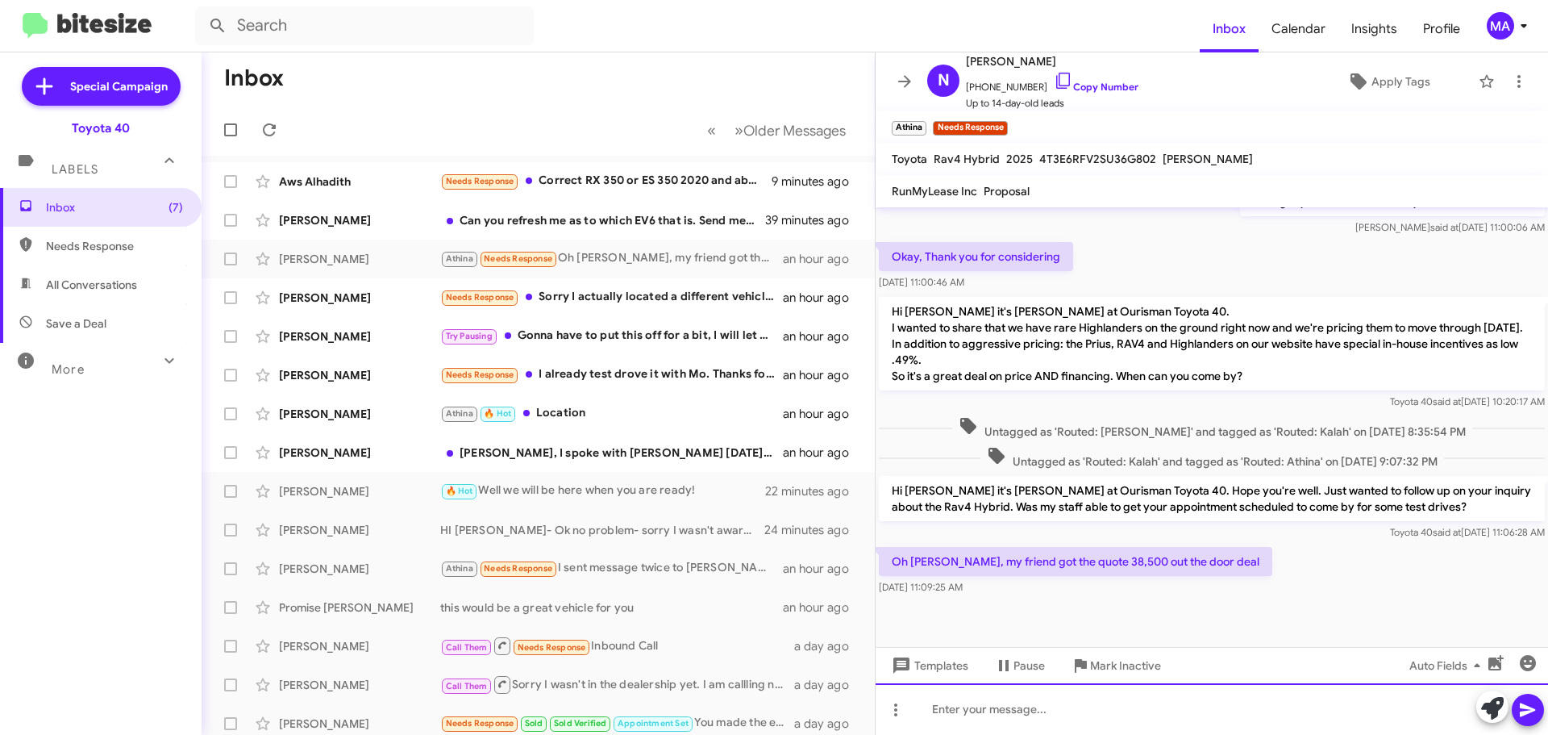
click at [1043, 703] on div at bounding box center [1212, 709] width 673 height 52
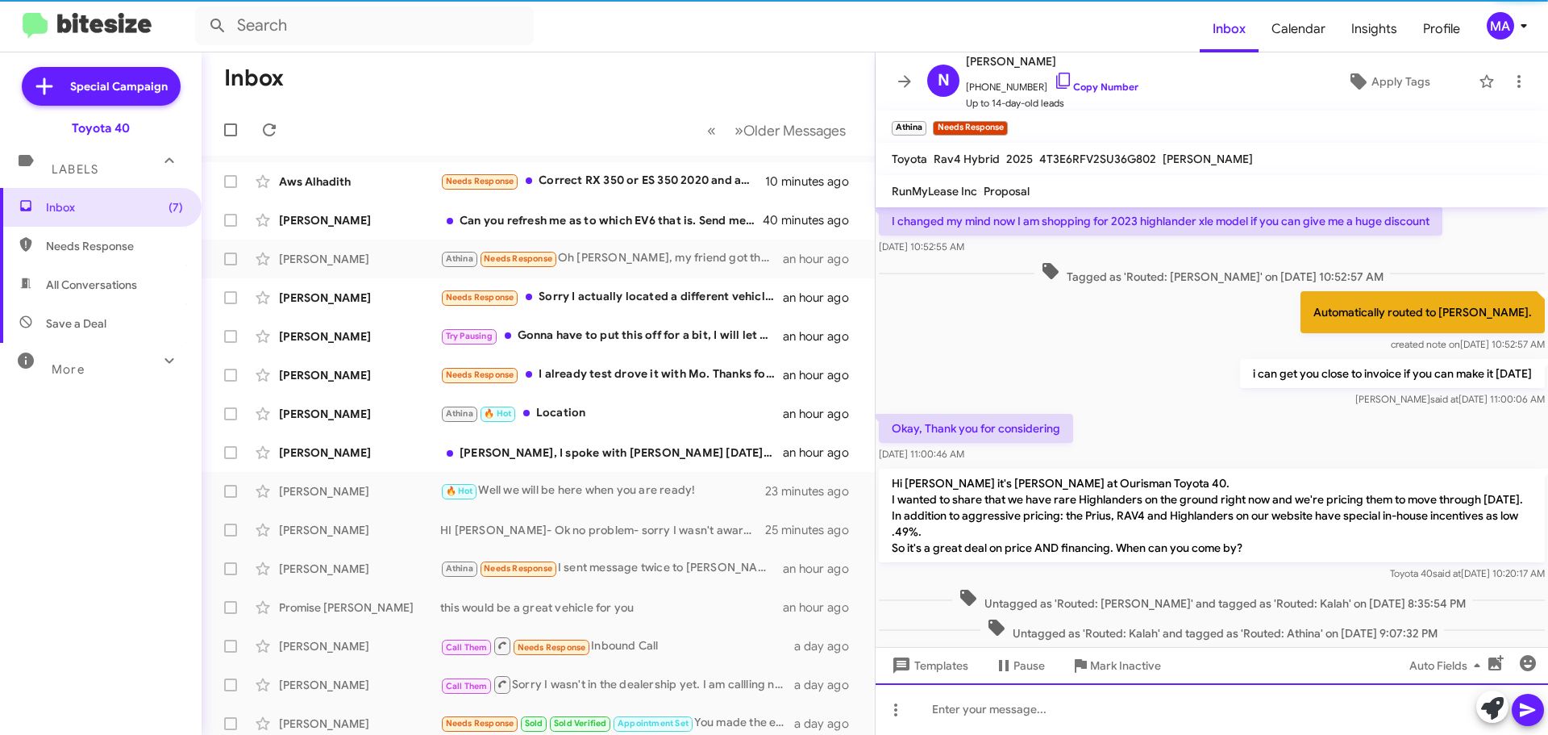
scroll to position [409, 0]
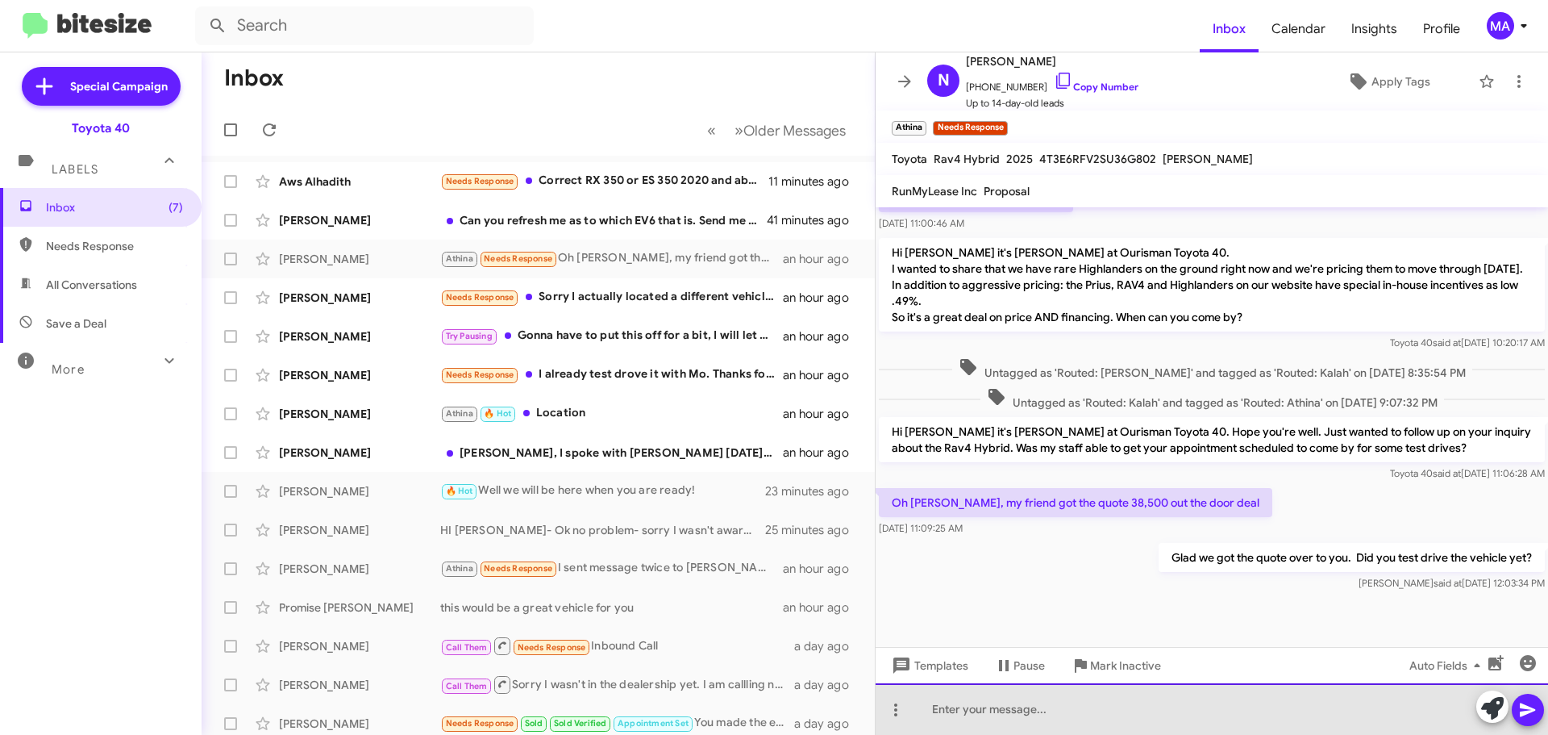
click at [1040, 719] on div at bounding box center [1212, 709] width 673 height 52
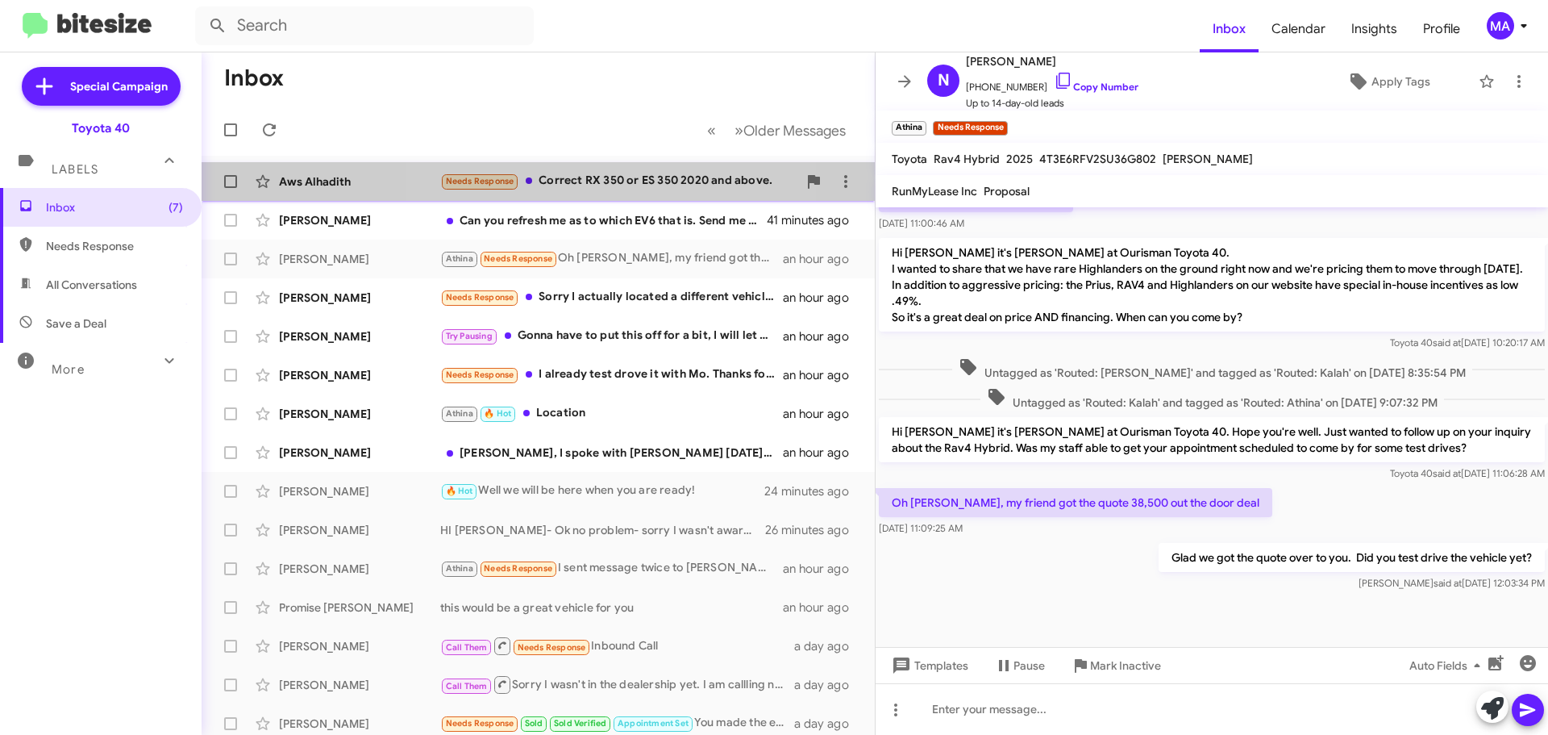
click at [619, 181] on div "Needs Response Correct RX 350 or ES 350 2020 and above." at bounding box center [618, 181] width 357 height 19
